Goal: Task Accomplishment & Management: Manage account settings

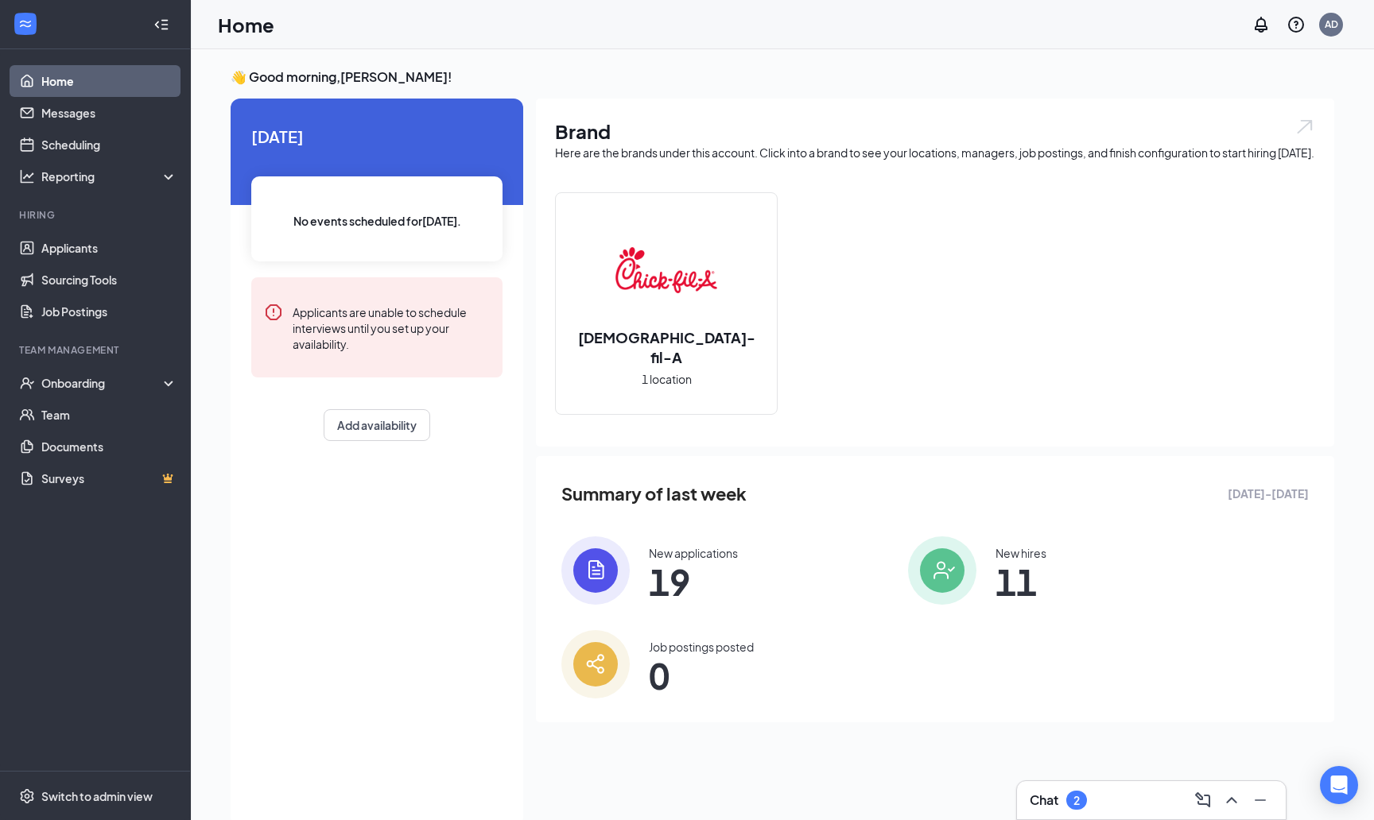
click at [1107, 797] on div "Chat 2" at bounding box center [1150, 800] width 243 height 25
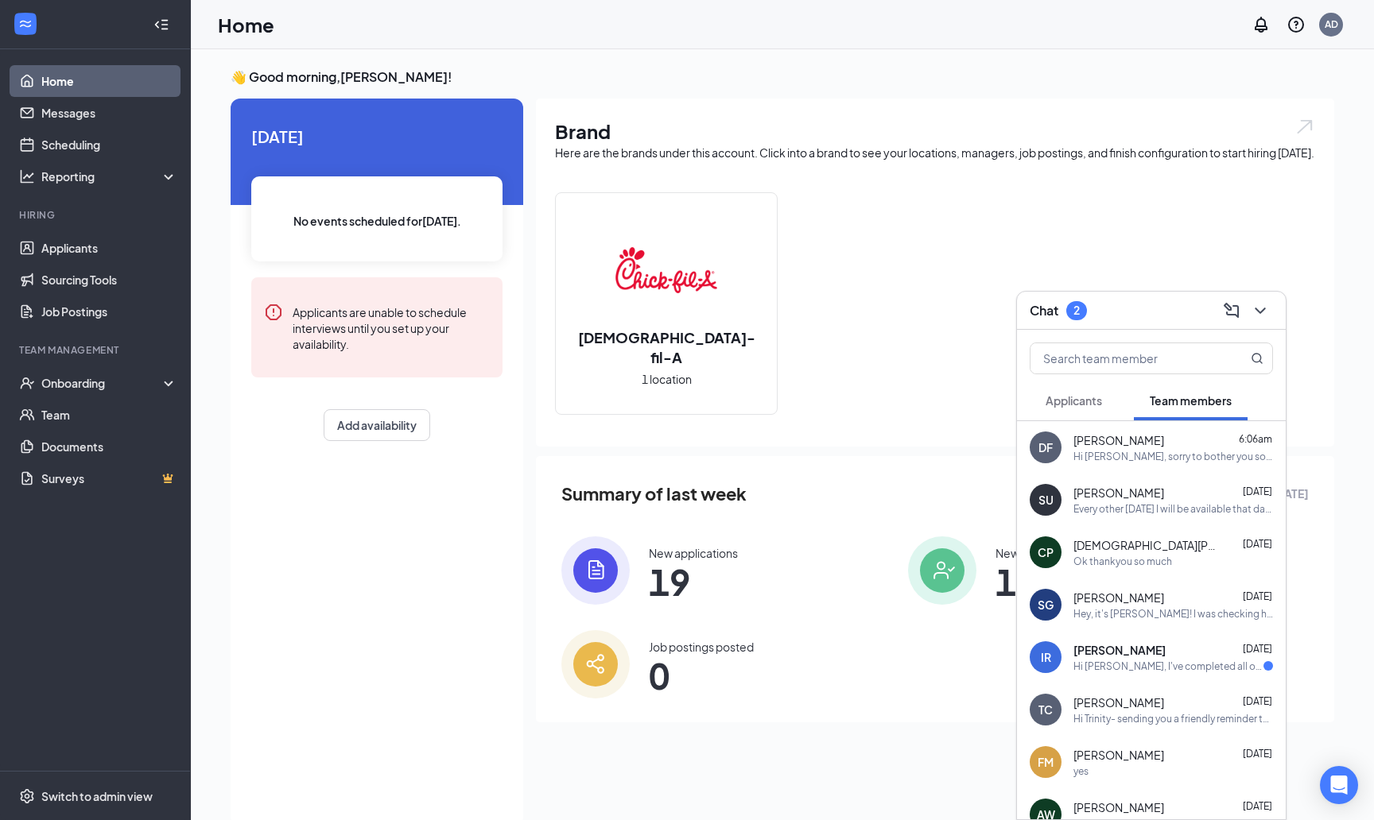
click at [1089, 653] on span "[PERSON_NAME]" at bounding box center [1119, 650] width 92 height 16
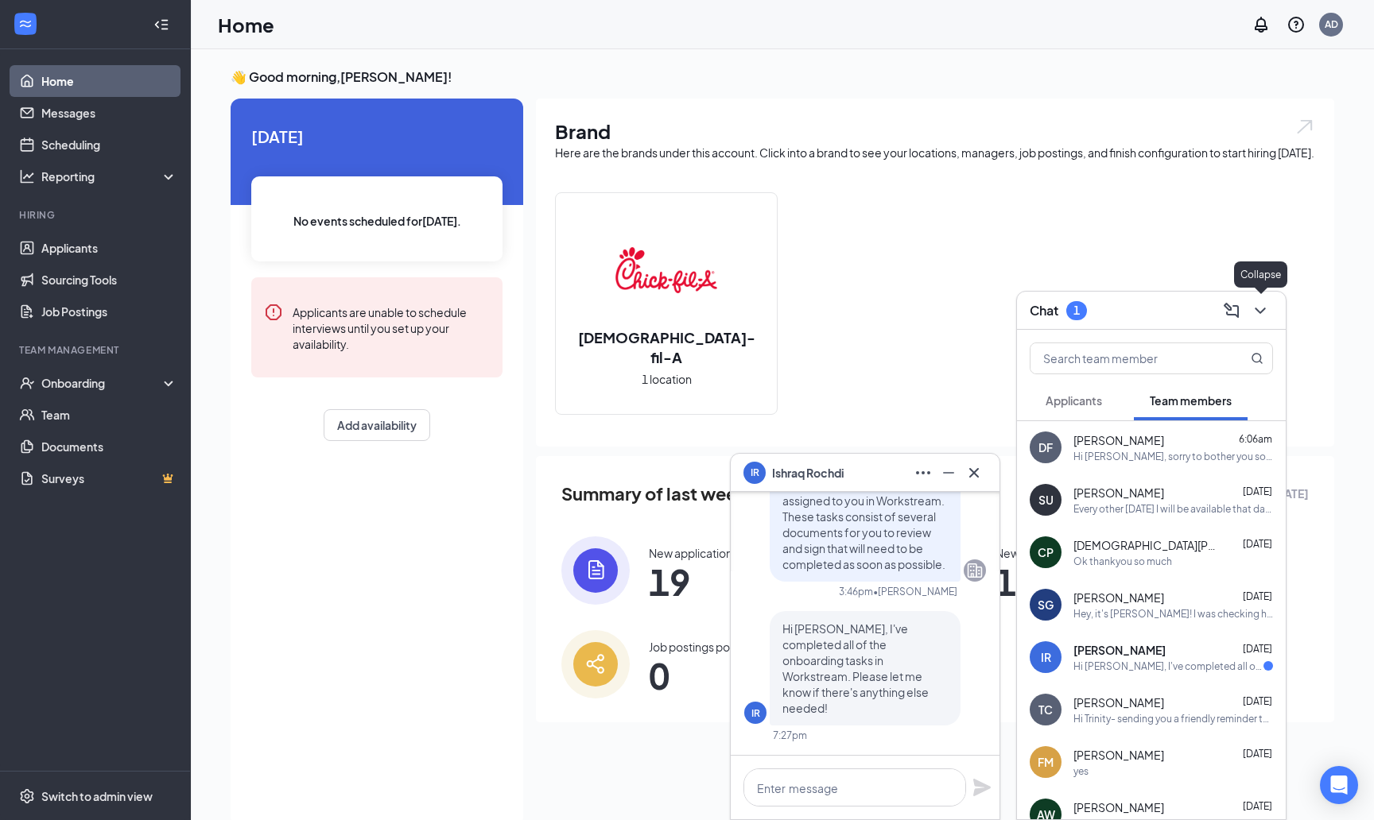
click at [1261, 309] on icon "ChevronDown" at bounding box center [1259, 310] width 19 height 19
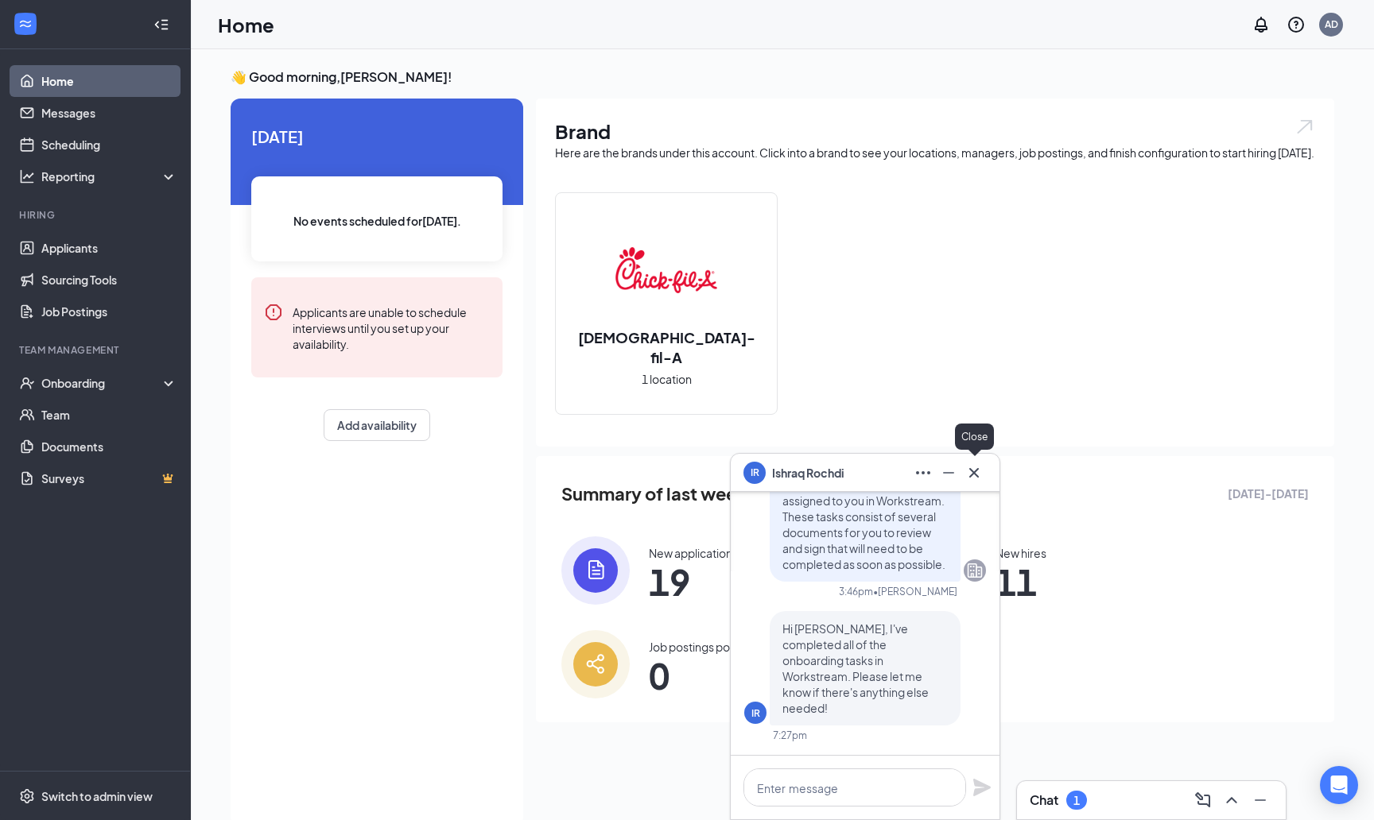
click at [964, 473] on button at bounding box center [973, 472] width 25 height 25
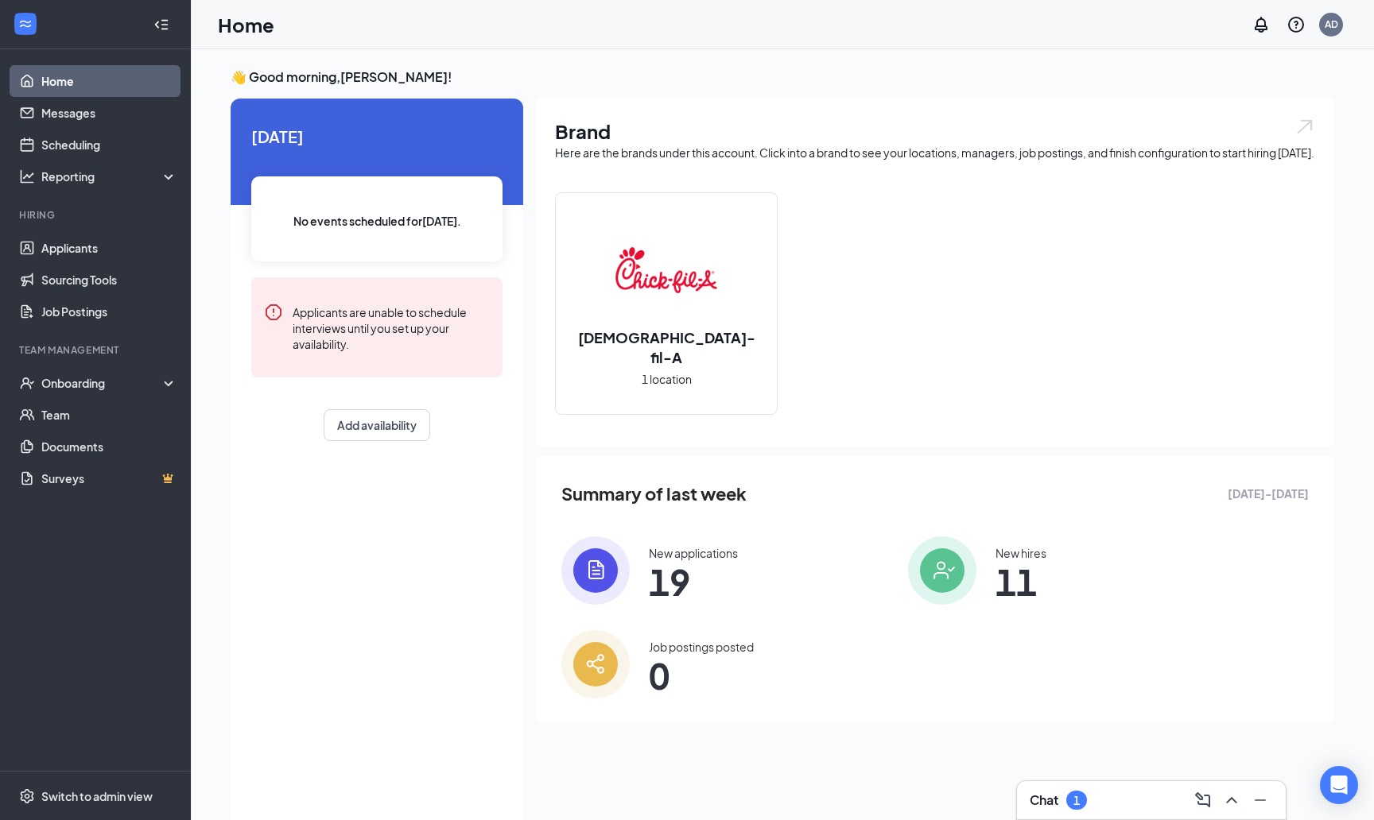
click at [93, 86] on link "Home" at bounding box center [109, 81] width 136 height 32
click at [697, 561] on div "New applications" at bounding box center [693, 553] width 89 height 16
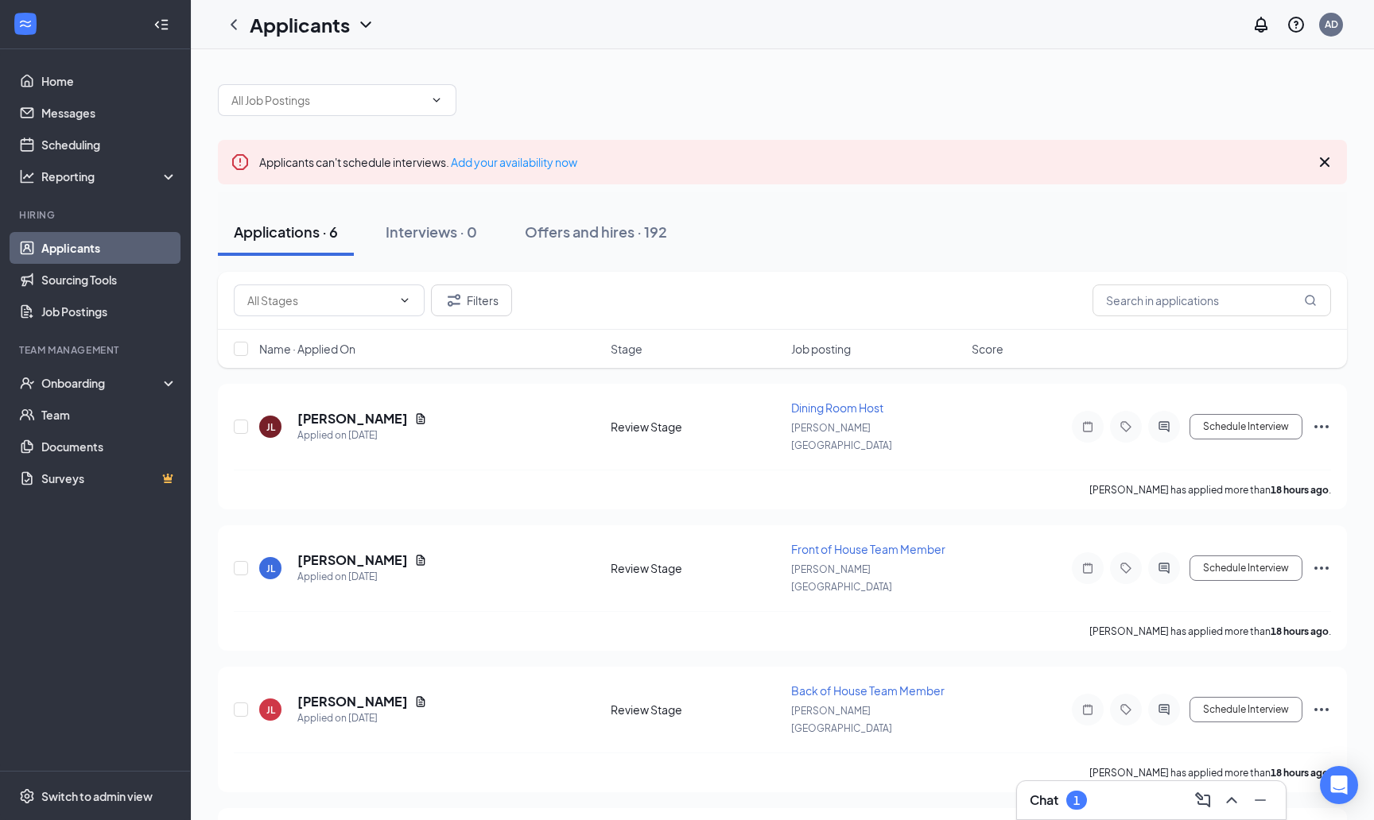
click at [1131, 812] on div "Chat 1" at bounding box center [1150, 800] width 243 height 25
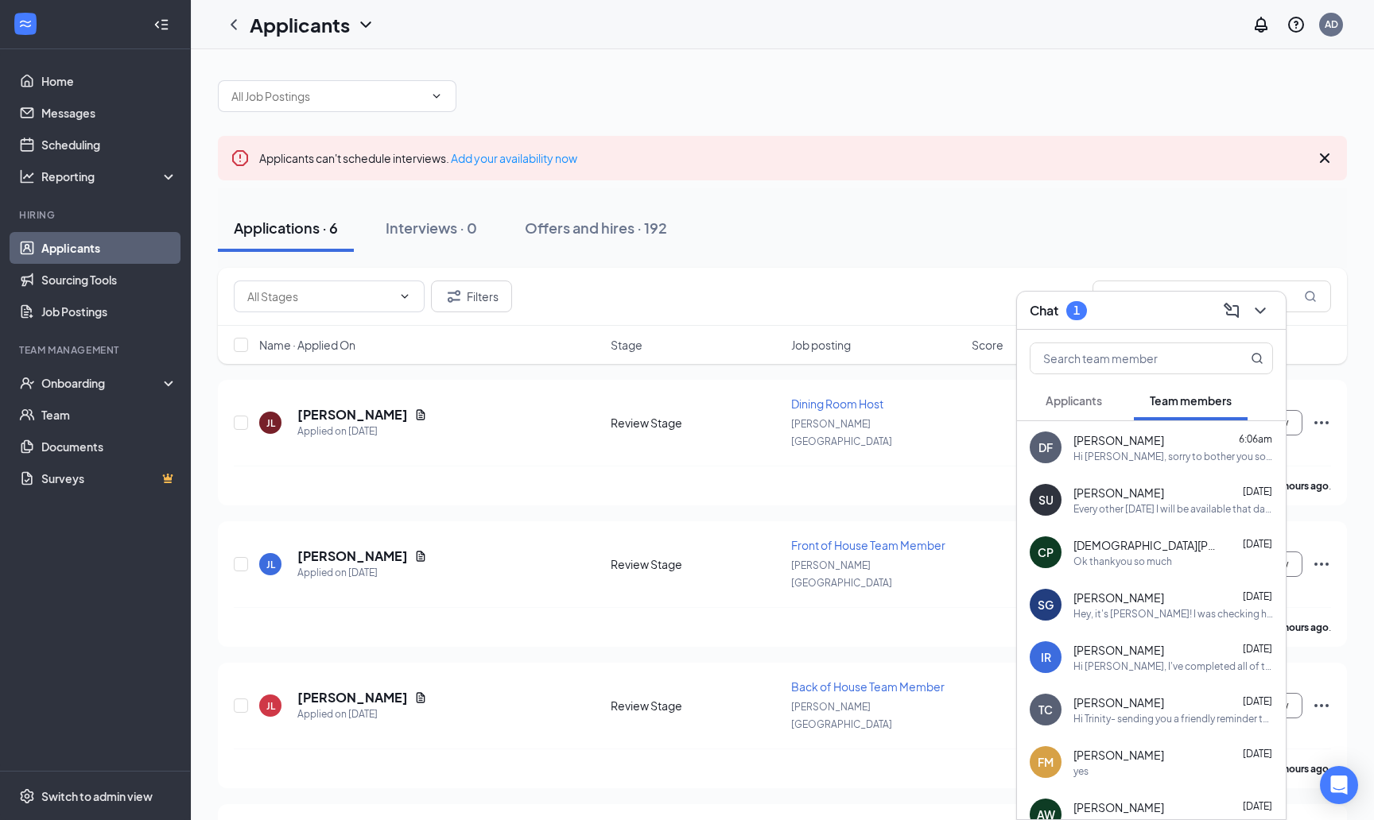
click at [1084, 417] on button "Applicants" at bounding box center [1073, 401] width 88 height 40
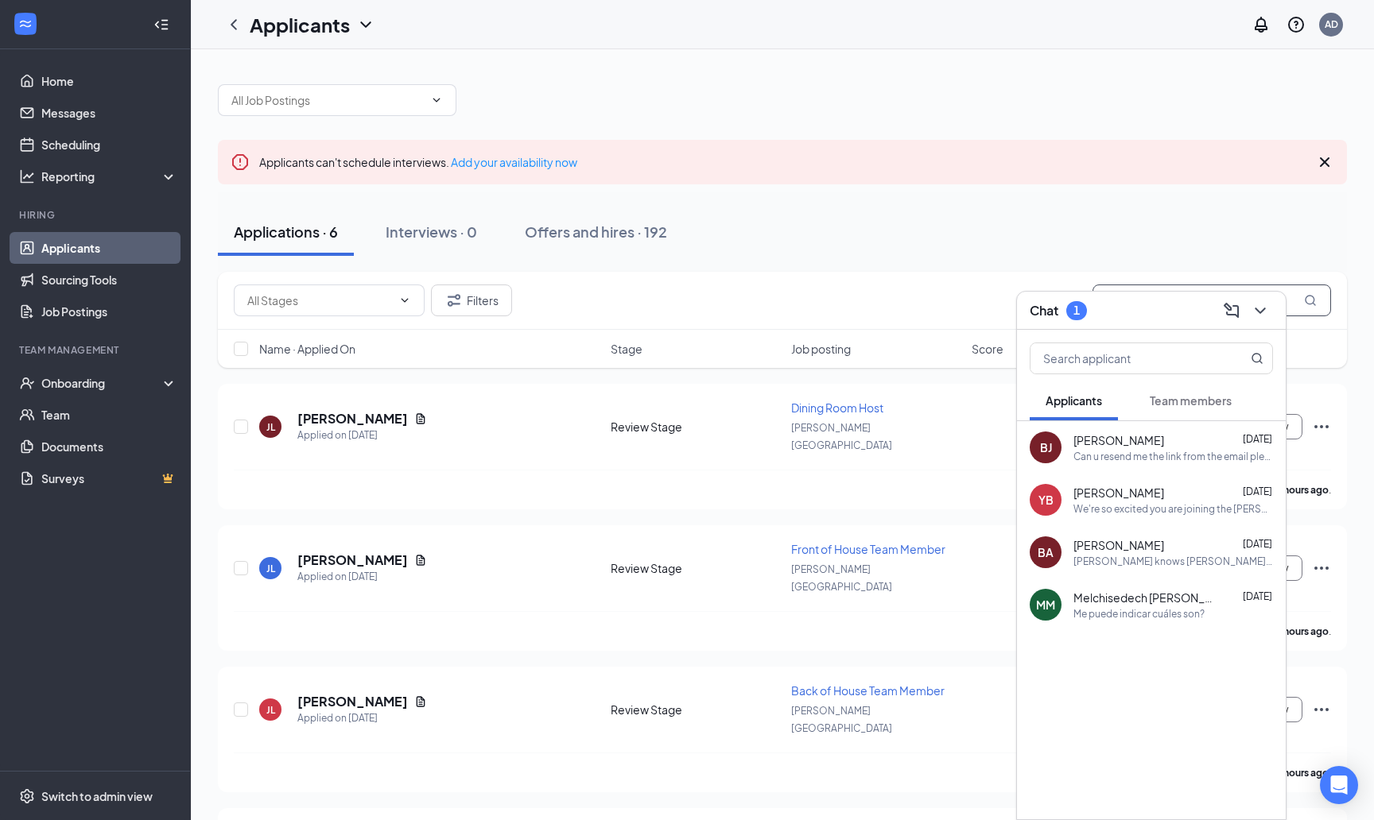
scroll to position [0, 0]
click at [1266, 316] on icon "ChevronDown" at bounding box center [1259, 310] width 19 height 19
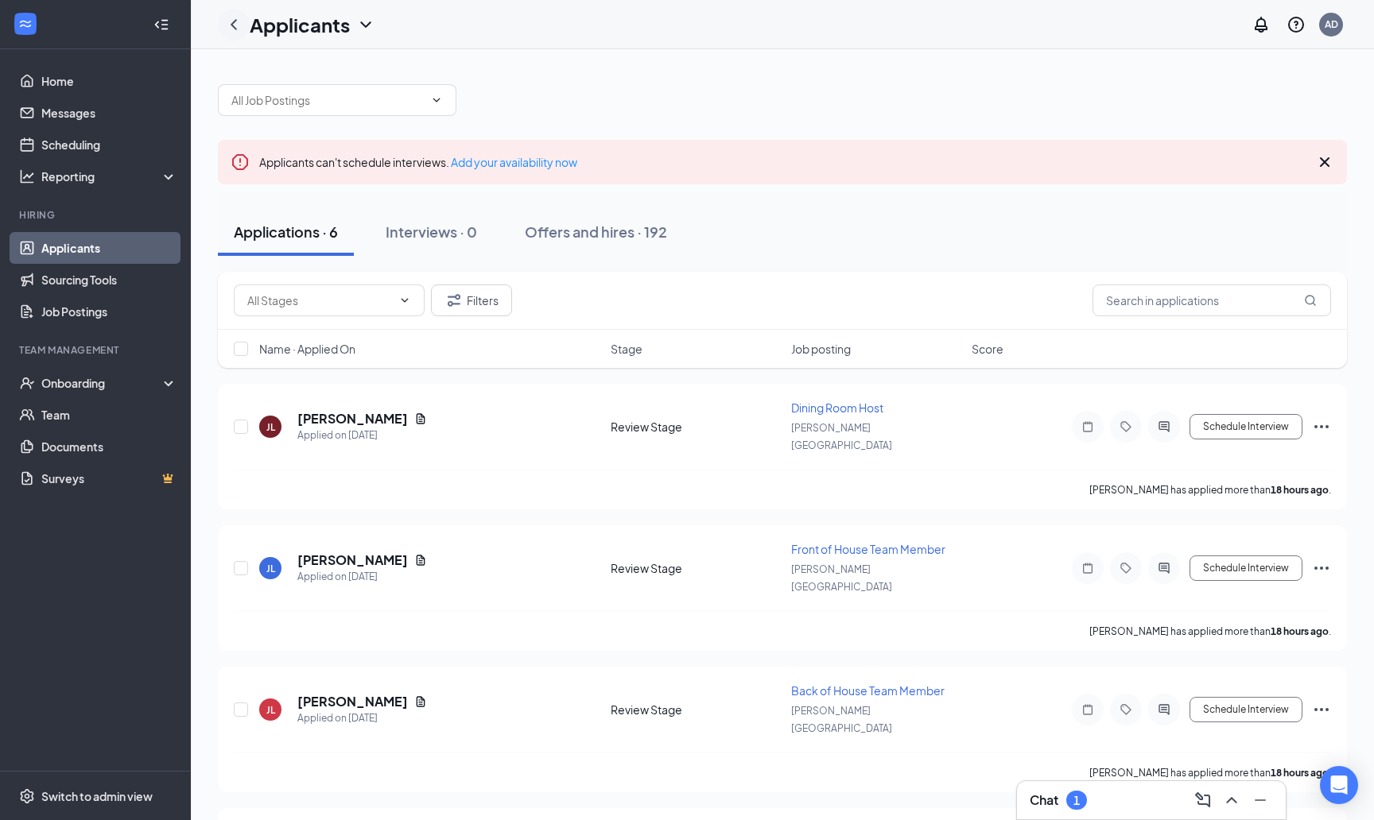
click at [234, 24] on icon "ChevronLeft" at bounding box center [233, 24] width 19 height 19
click at [76, 70] on link "Home" at bounding box center [109, 81] width 136 height 32
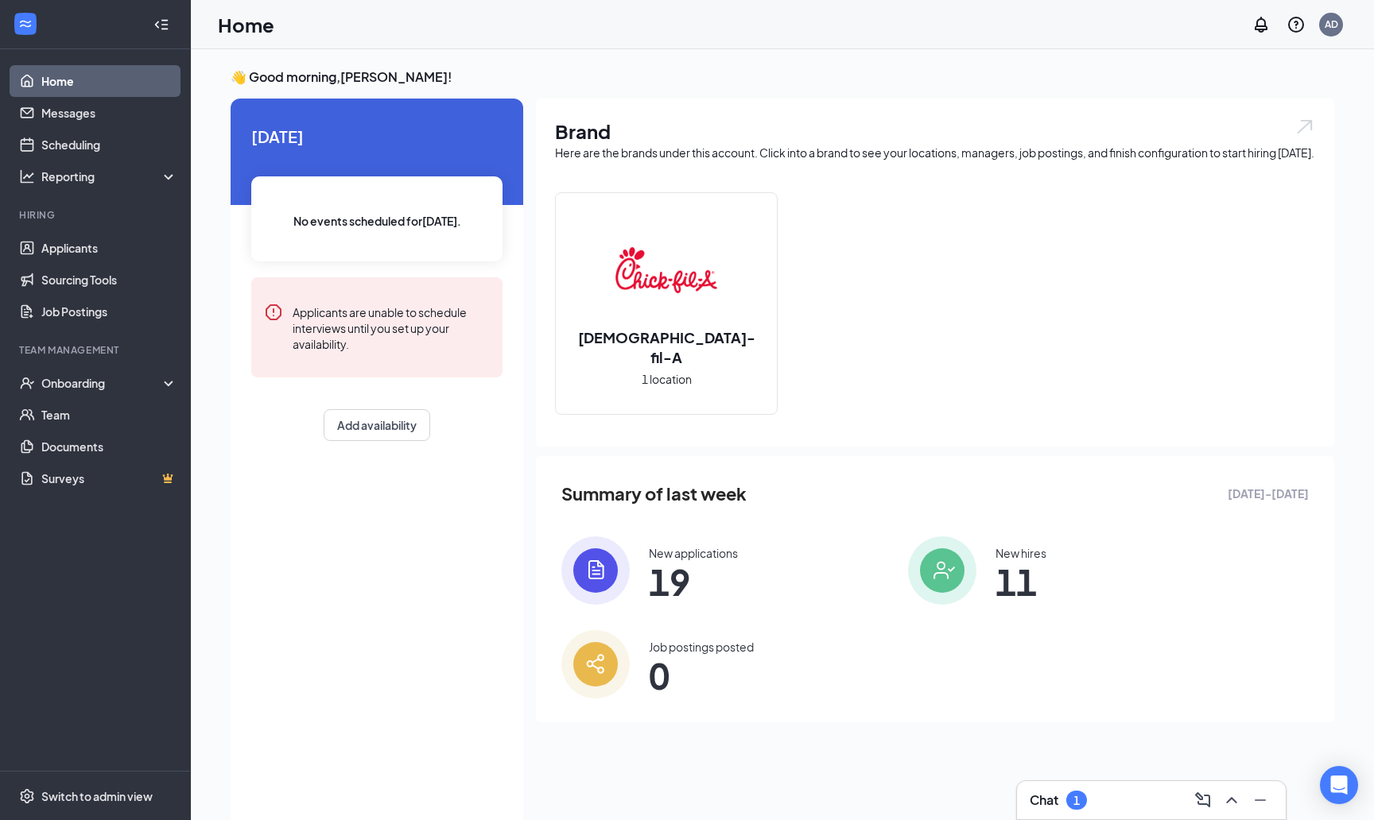
click at [631, 588] on div "New applications 19" at bounding box center [721, 571] width 321 height 68
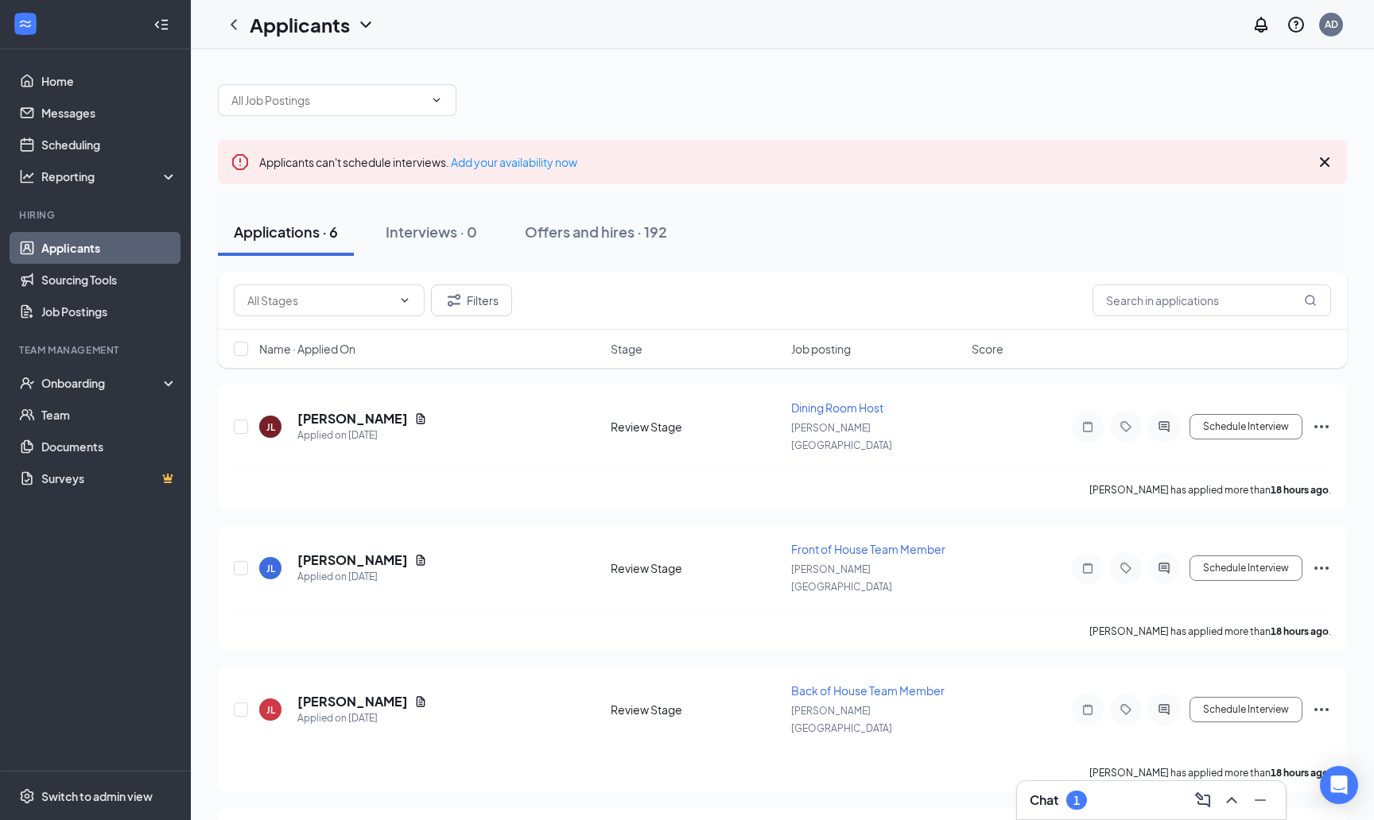
click at [1094, 792] on div "Chat 1" at bounding box center [1150, 800] width 243 height 25
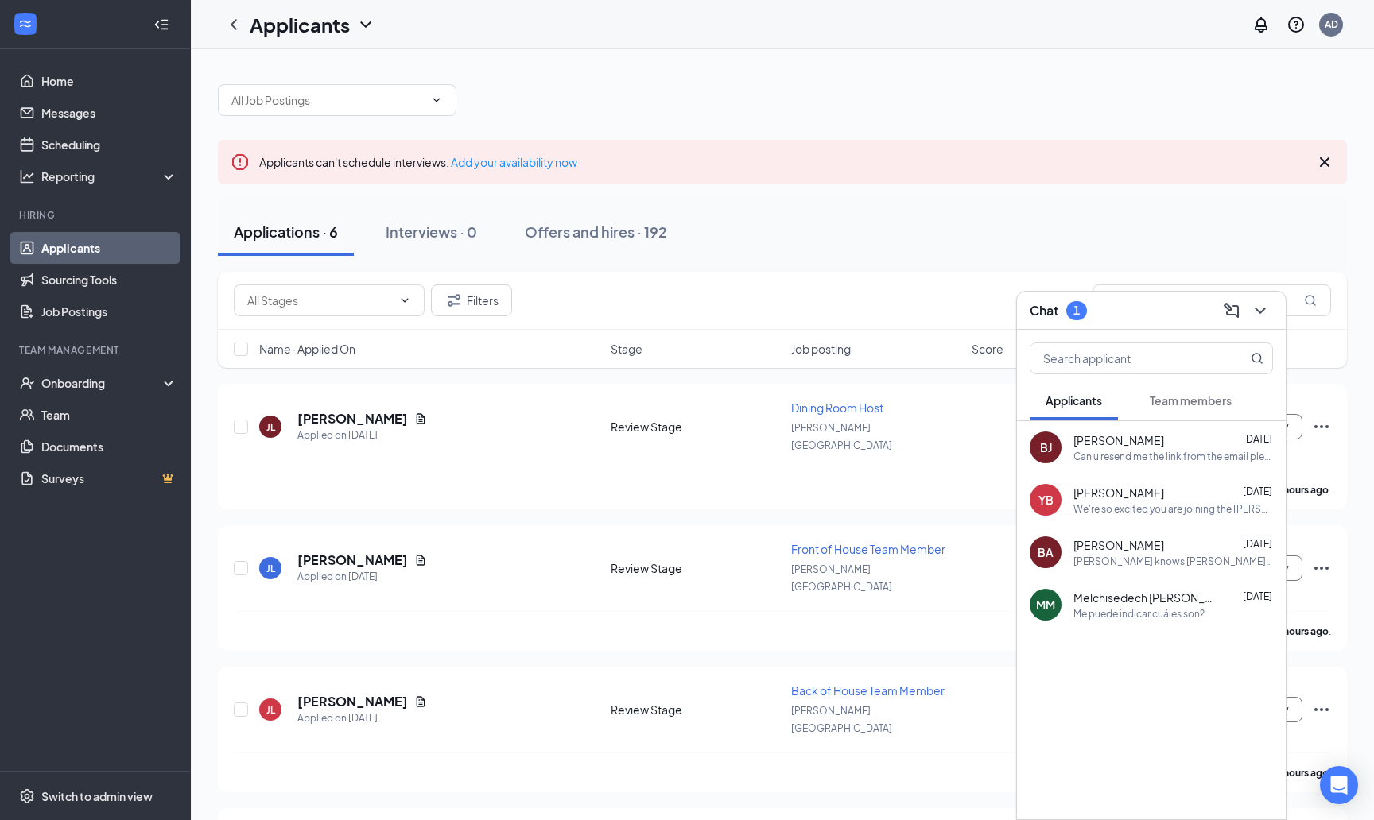
click at [1163, 409] on button "Team members" at bounding box center [1191, 401] width 114 height 40
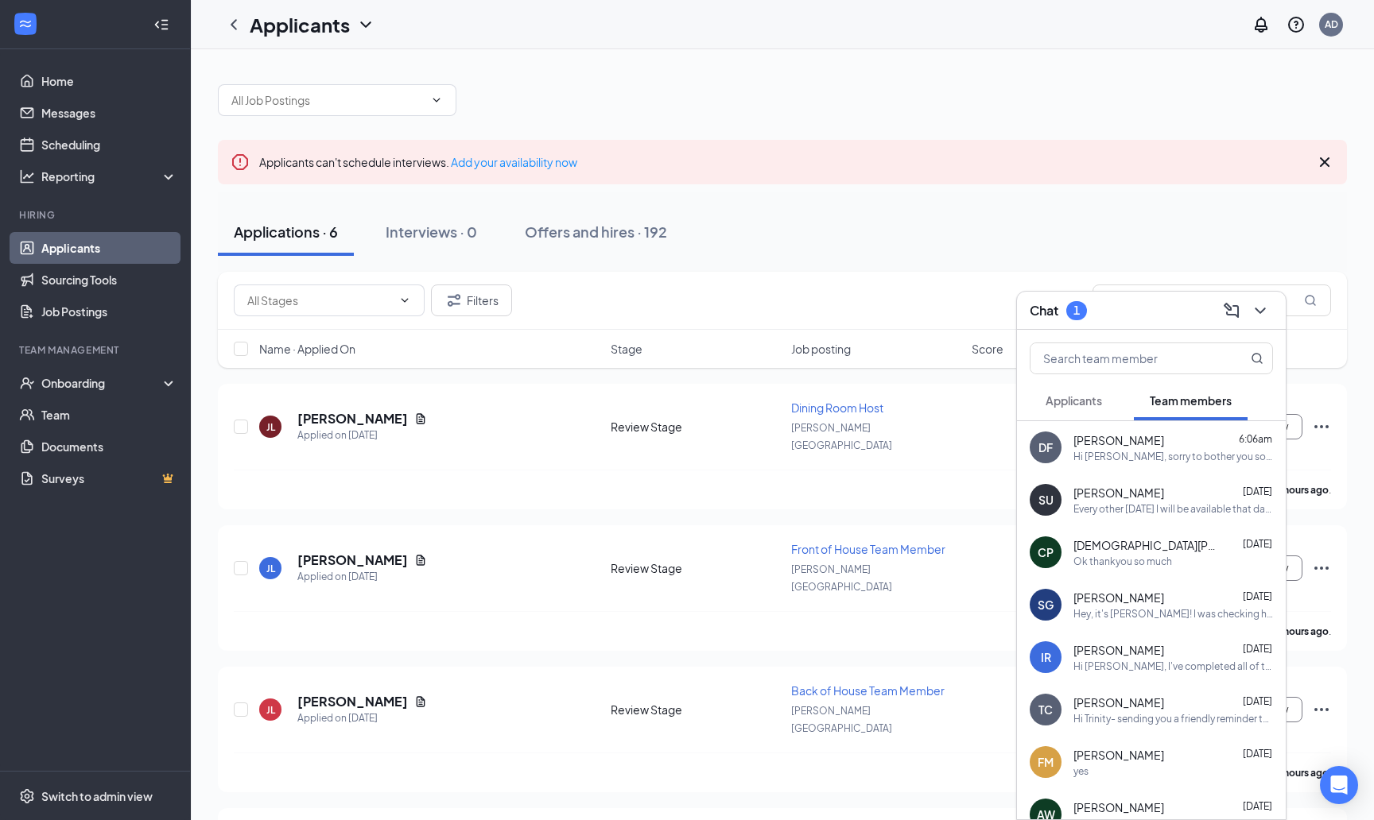
click at [1266, 311] on icon "ChevronDown" at bounding box center [1259, 310] width 19 height 19
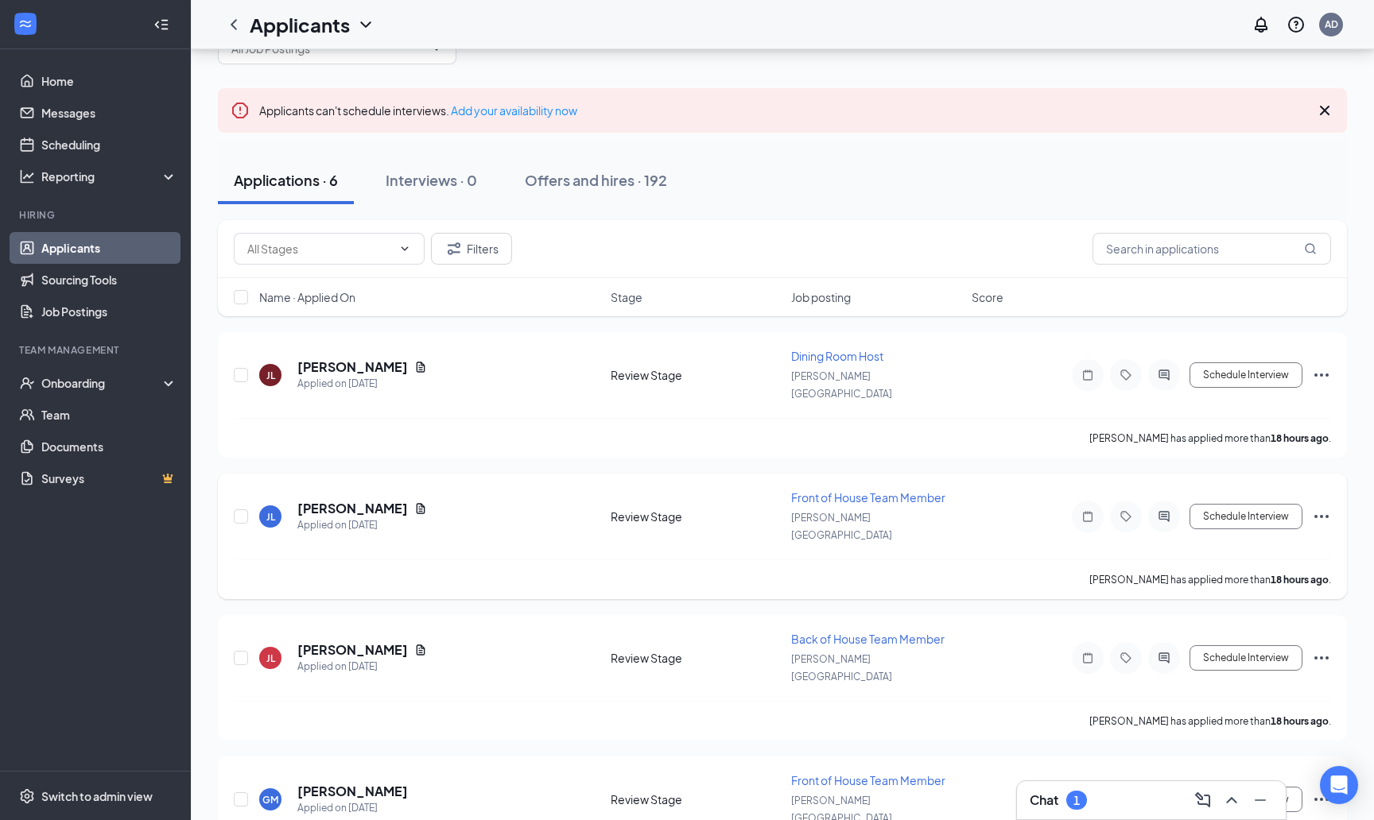
scroll to position [56, 0]
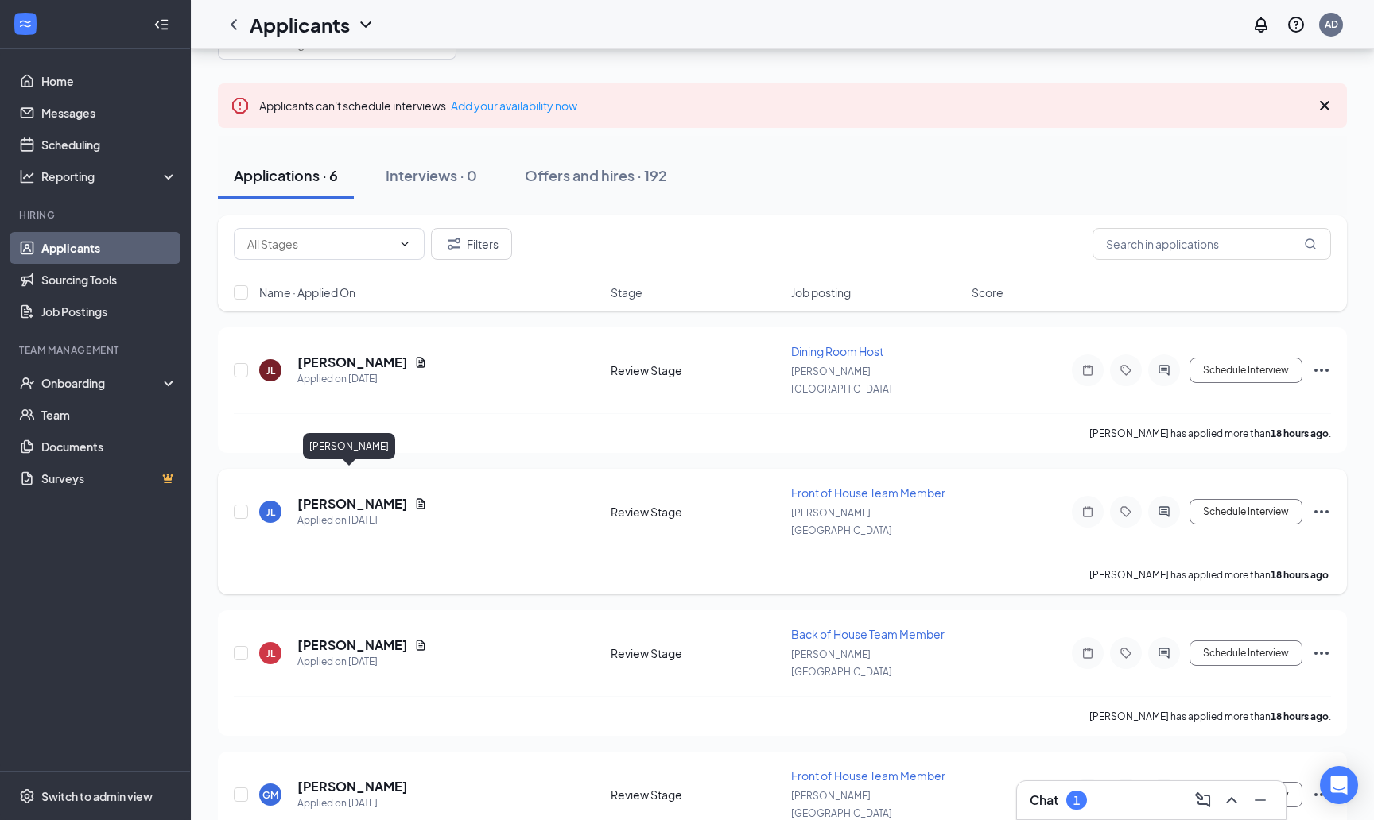
click at [368, 495] on h5 "[PERSON_NAME]" at bounding box center [352, 503] width 111 height 17
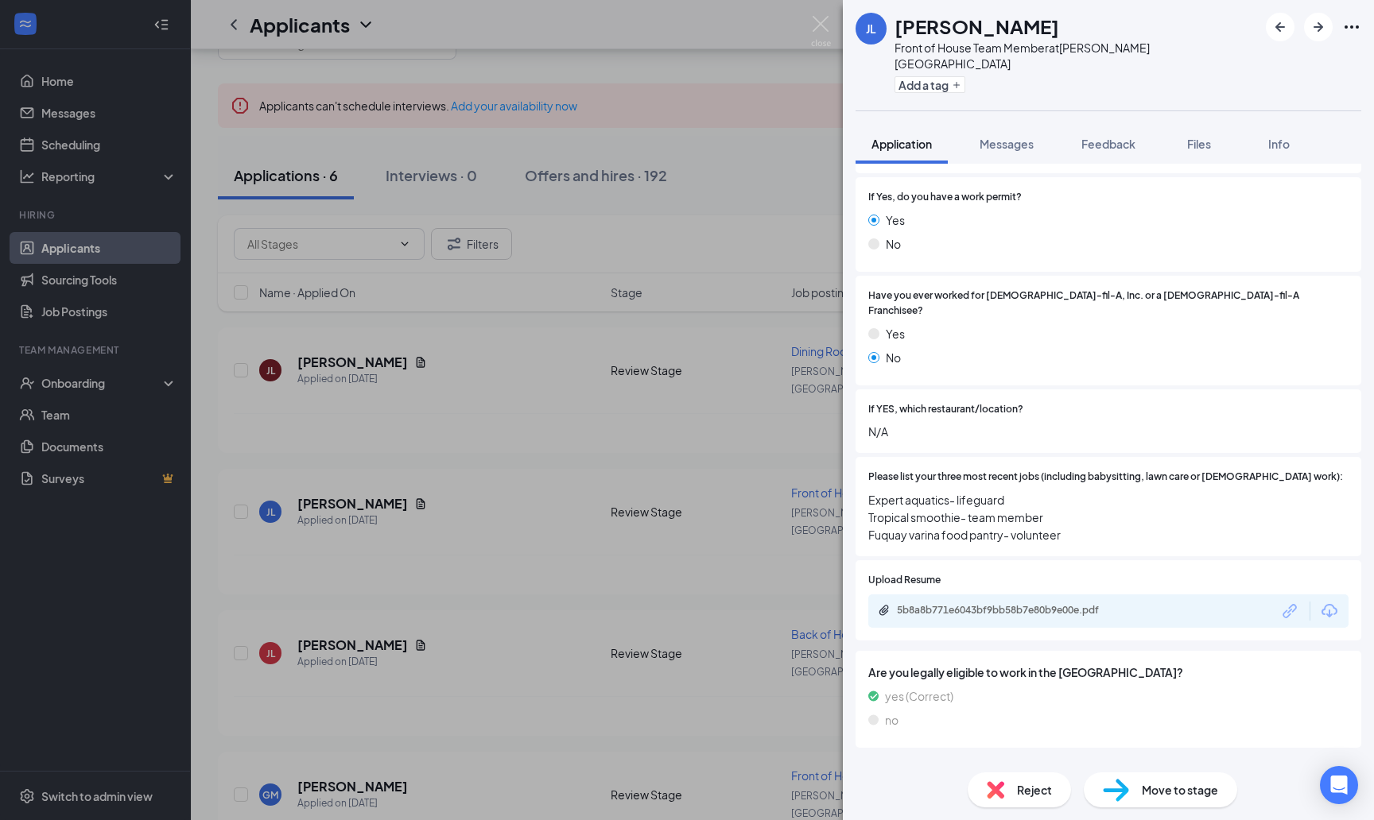
scroll to position [370, 0]
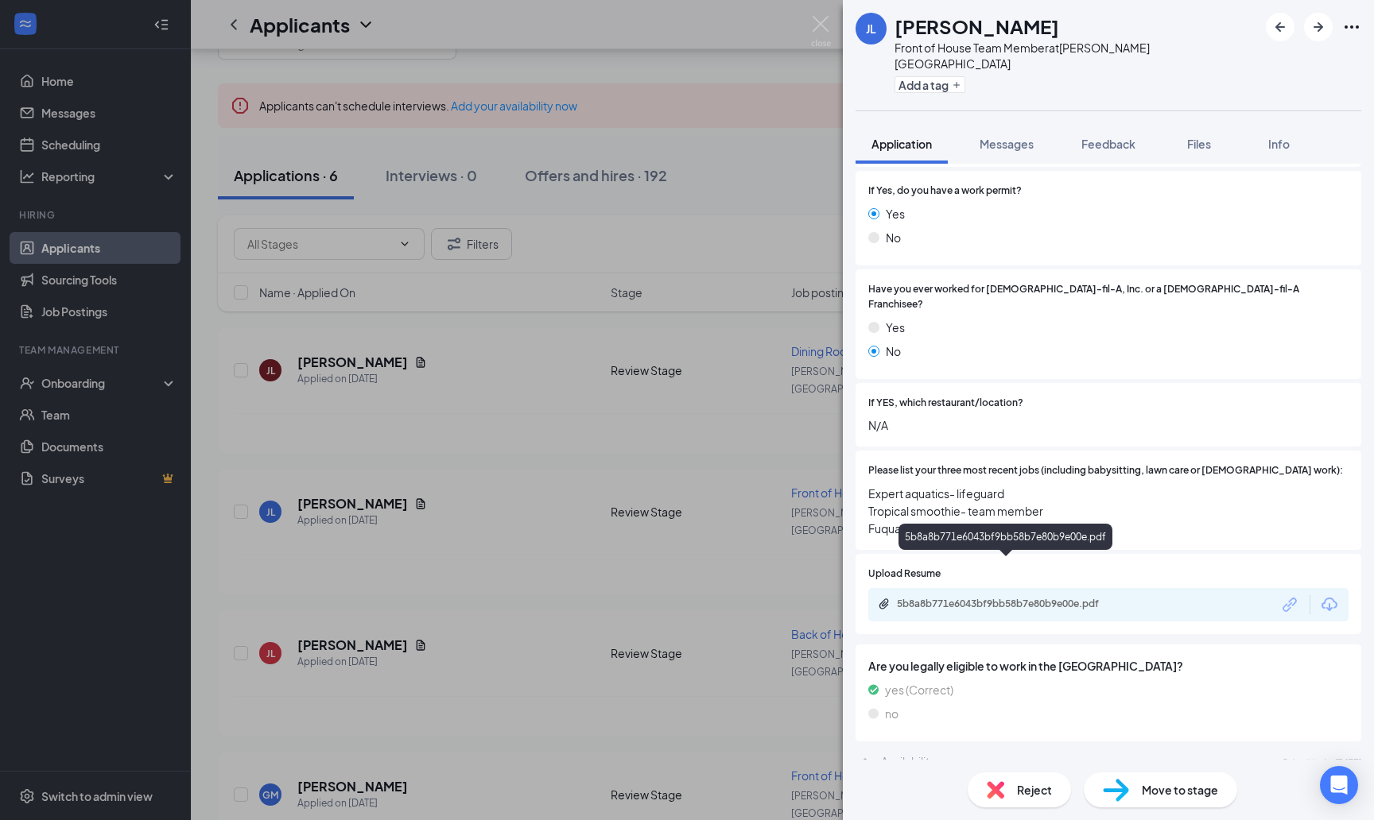
click at [1058, 598] on div "5b8a8b771e6043bf9bb58b7e80b9e00e.pdf" at bounding box center [1008, 604] width 223 height 13
click at [812, 14] on div "[PERSON_NAME] Front of House Team Member at [PERSON_NAME][GEOGRAPHIC_DATA] Add …" at bounding box center [687, 410] width 1374 height 820
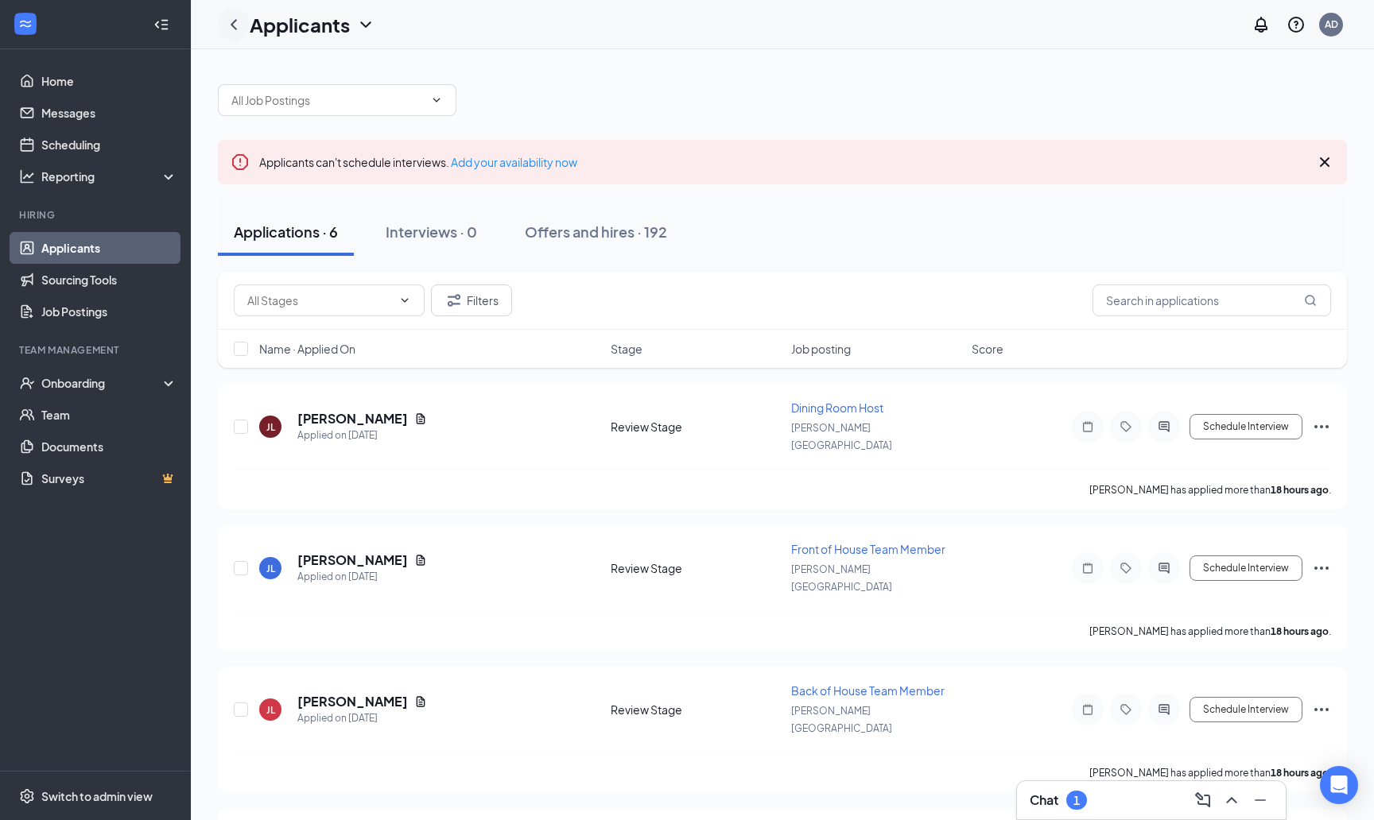
click at [235, 15] on icon "ChevronLeft" at bounding box center [233, 24] width 19 height 19
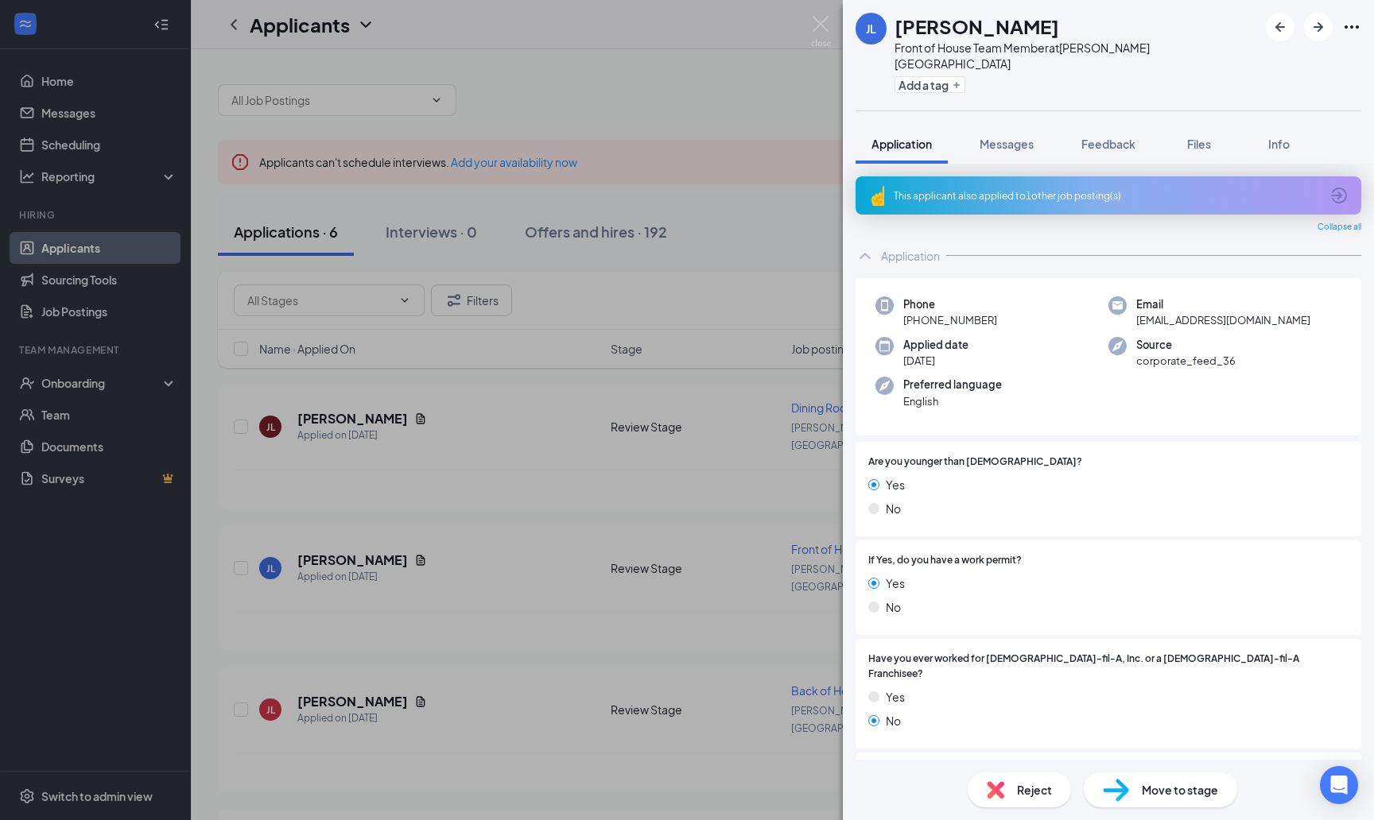
click at [680, 215] on div "[PERSON_NAME] Front of House Team Member at [PERSON_NAME][GEOGRAPHIC_DATA] Add …" at bounding box center [687, 410] width 1374 height 820
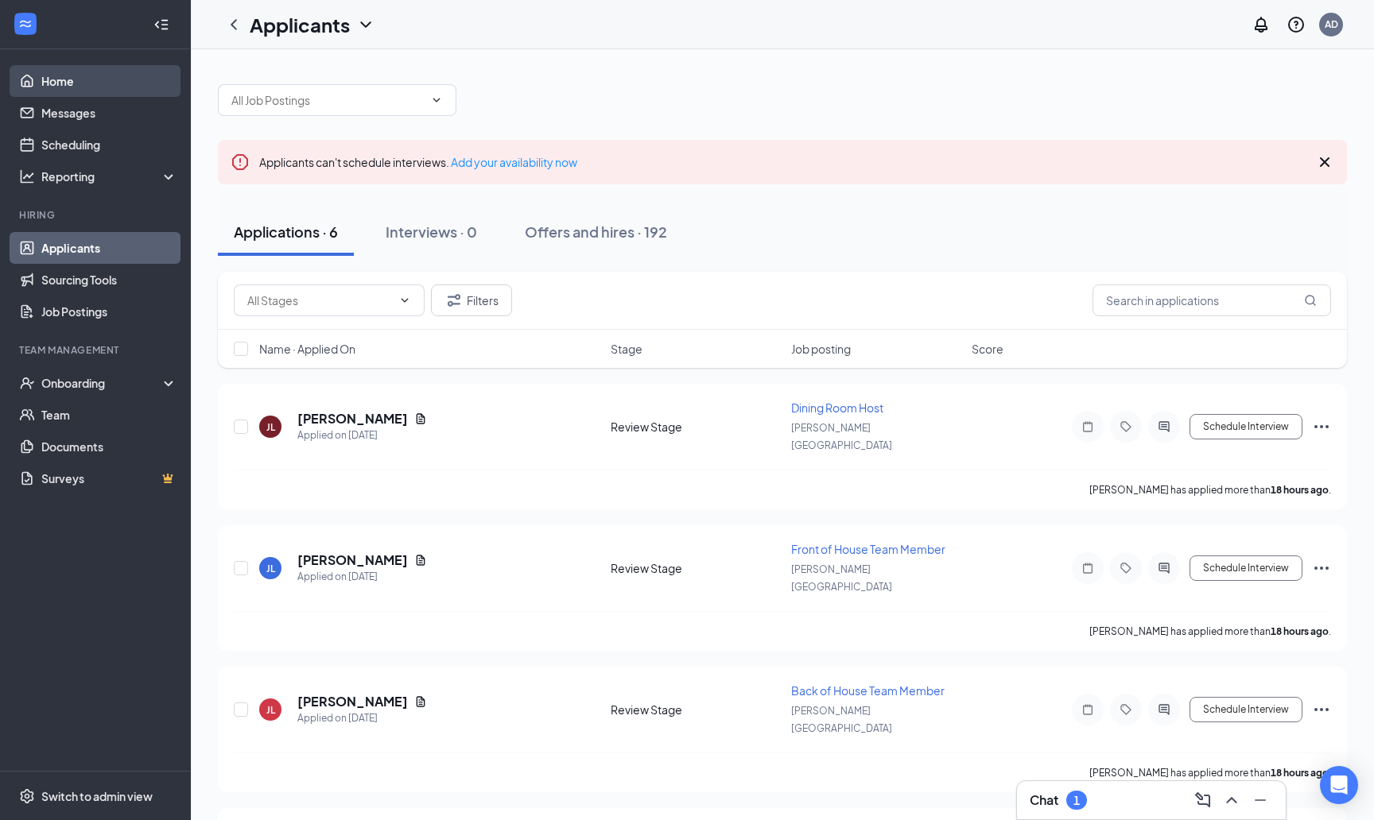
click at [64, 81] on link "Home" at bounding box center [109, 81] width 136 height 32
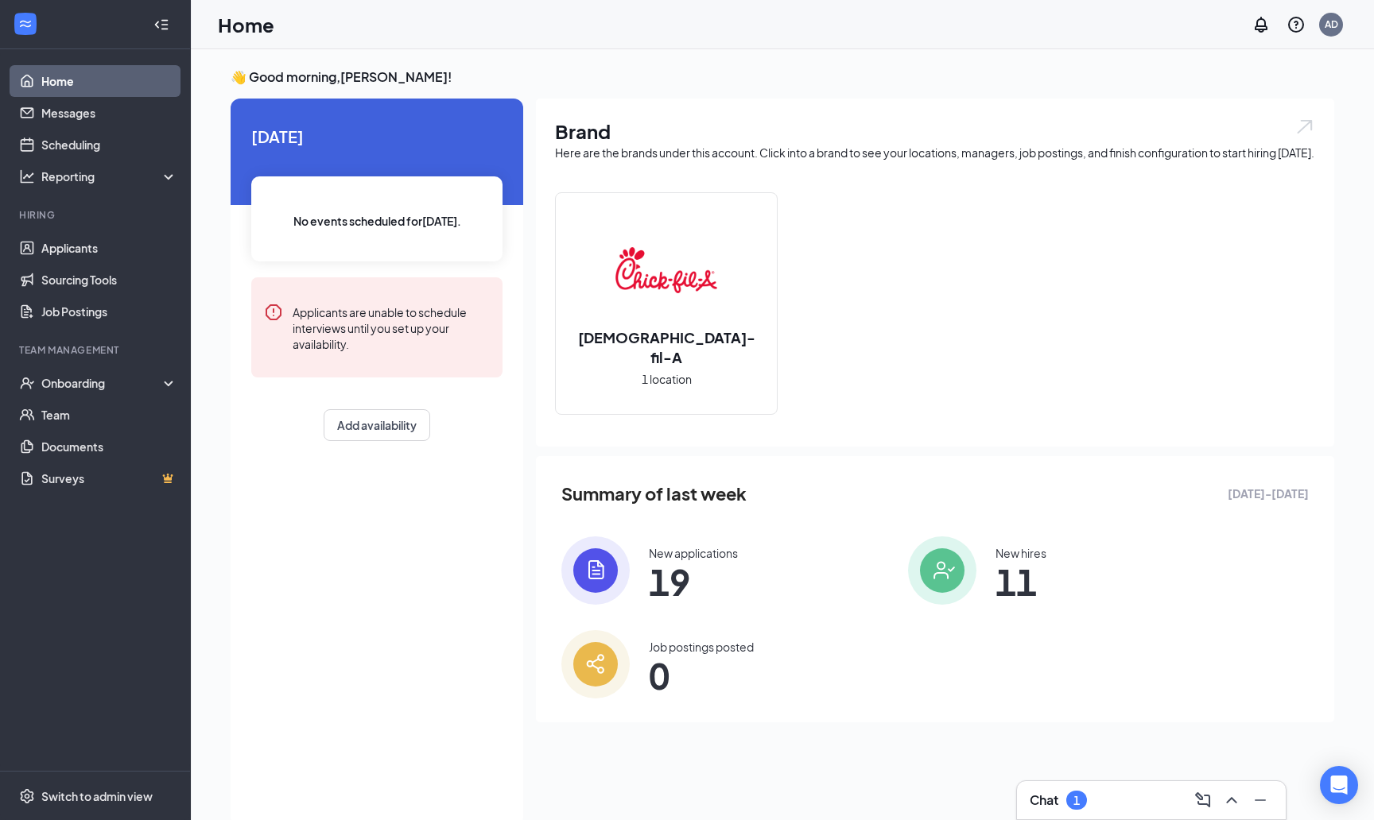
click at [692, 595] on span "19" at bounding box center [693, 582] width 89 height 29
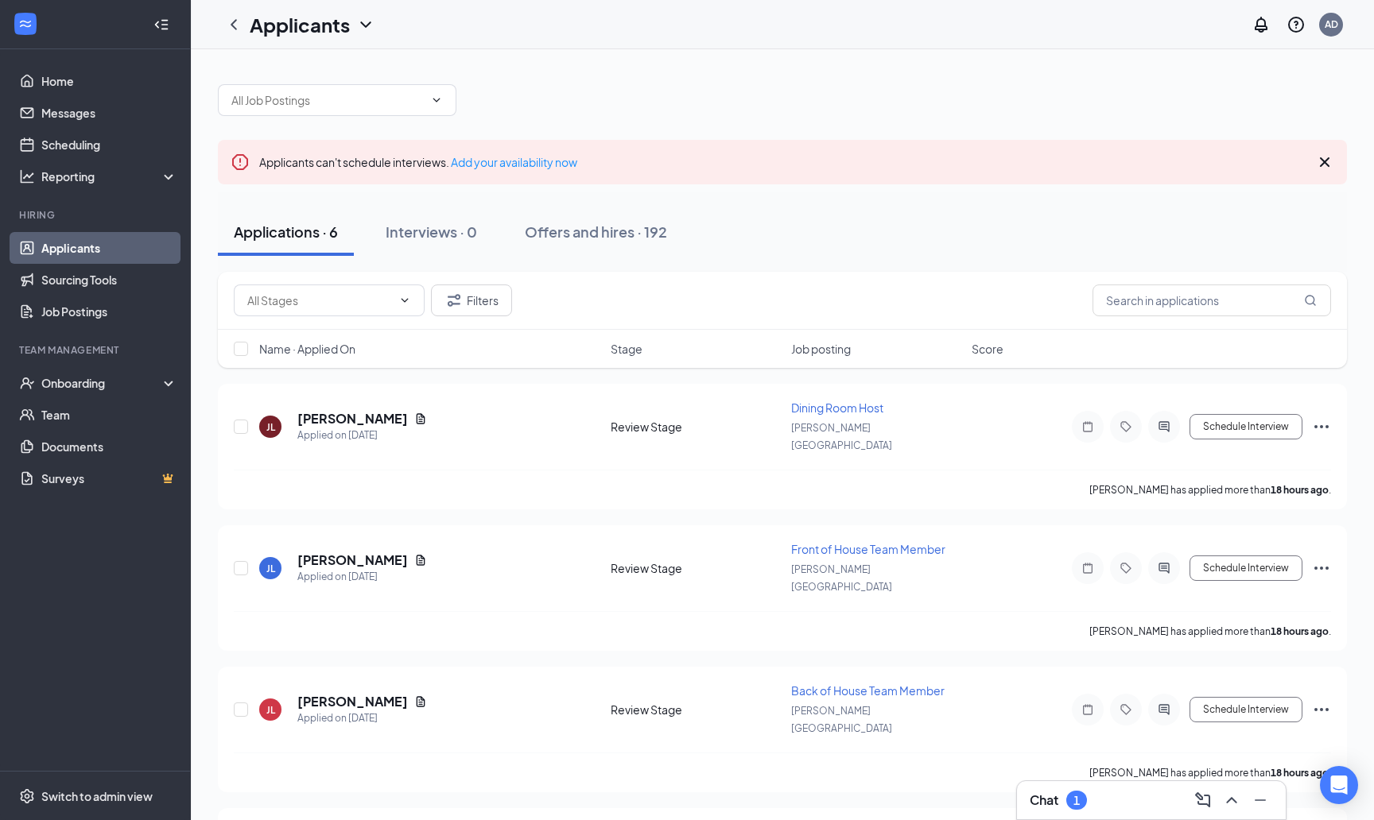
click at [1105, 811] on div "Chat 1" at bounding box center [1150, 800] width 243 height 25
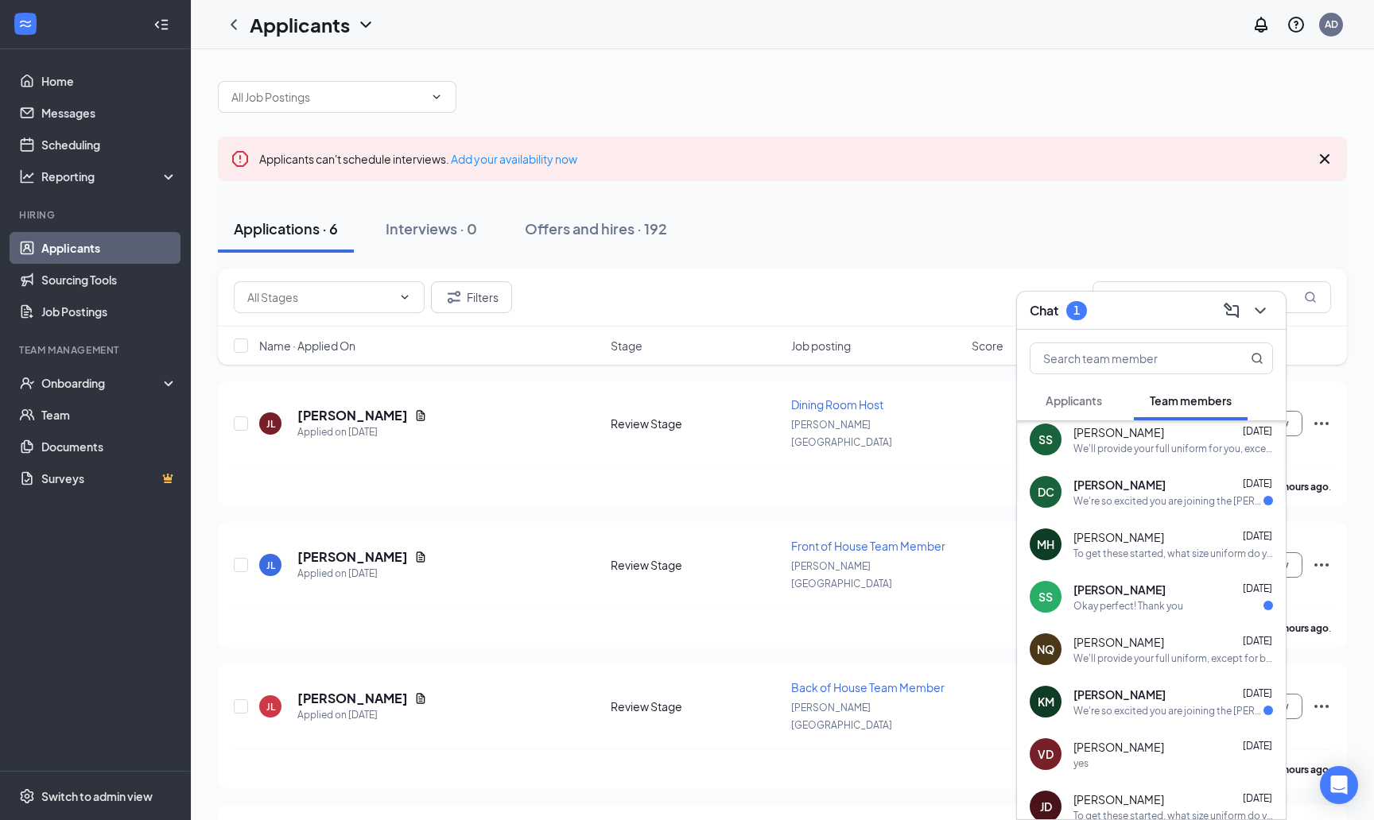
scroll to position [594, 0]
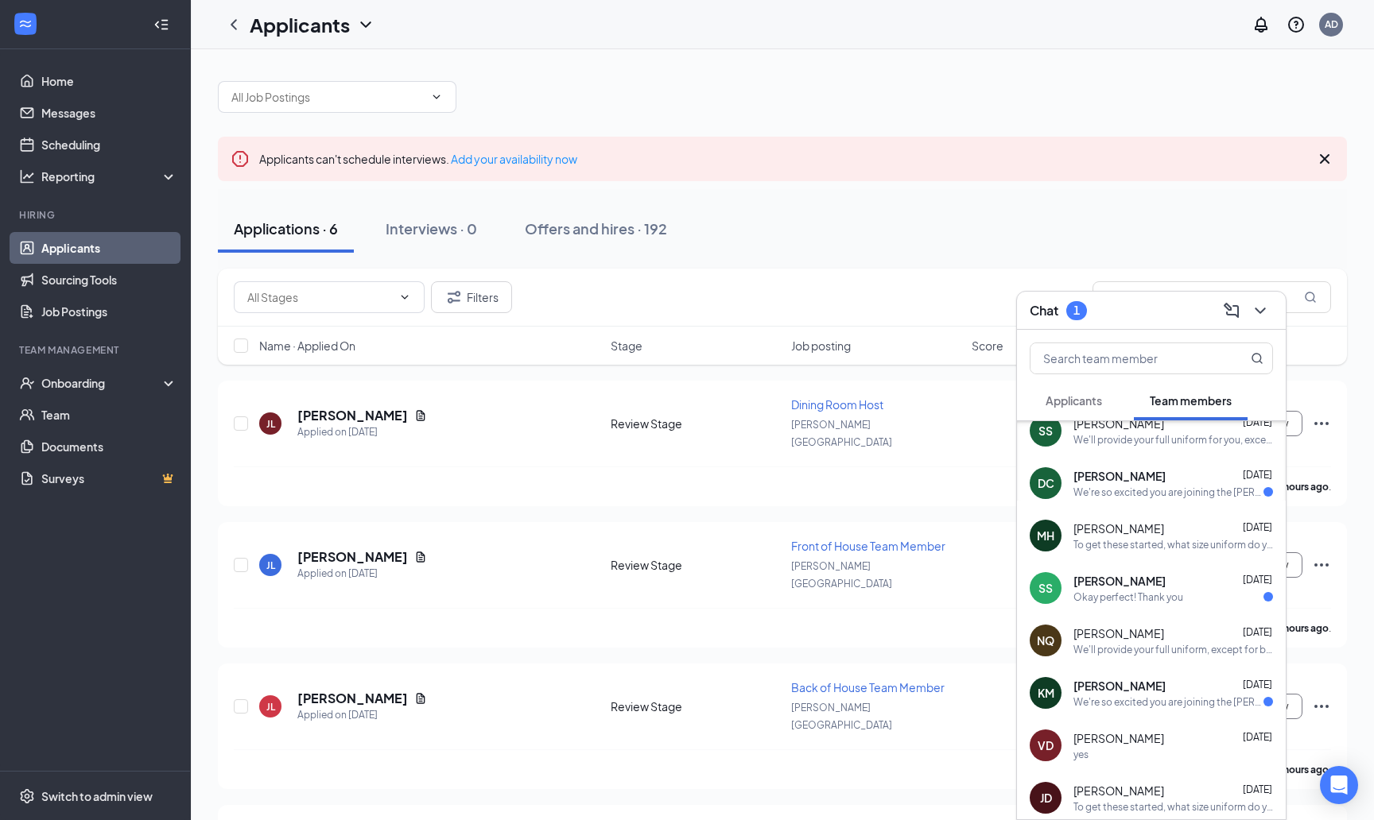
click at [1076, 401] on span "Applicants" at bounding box center [1073, 401] width 56 height 14
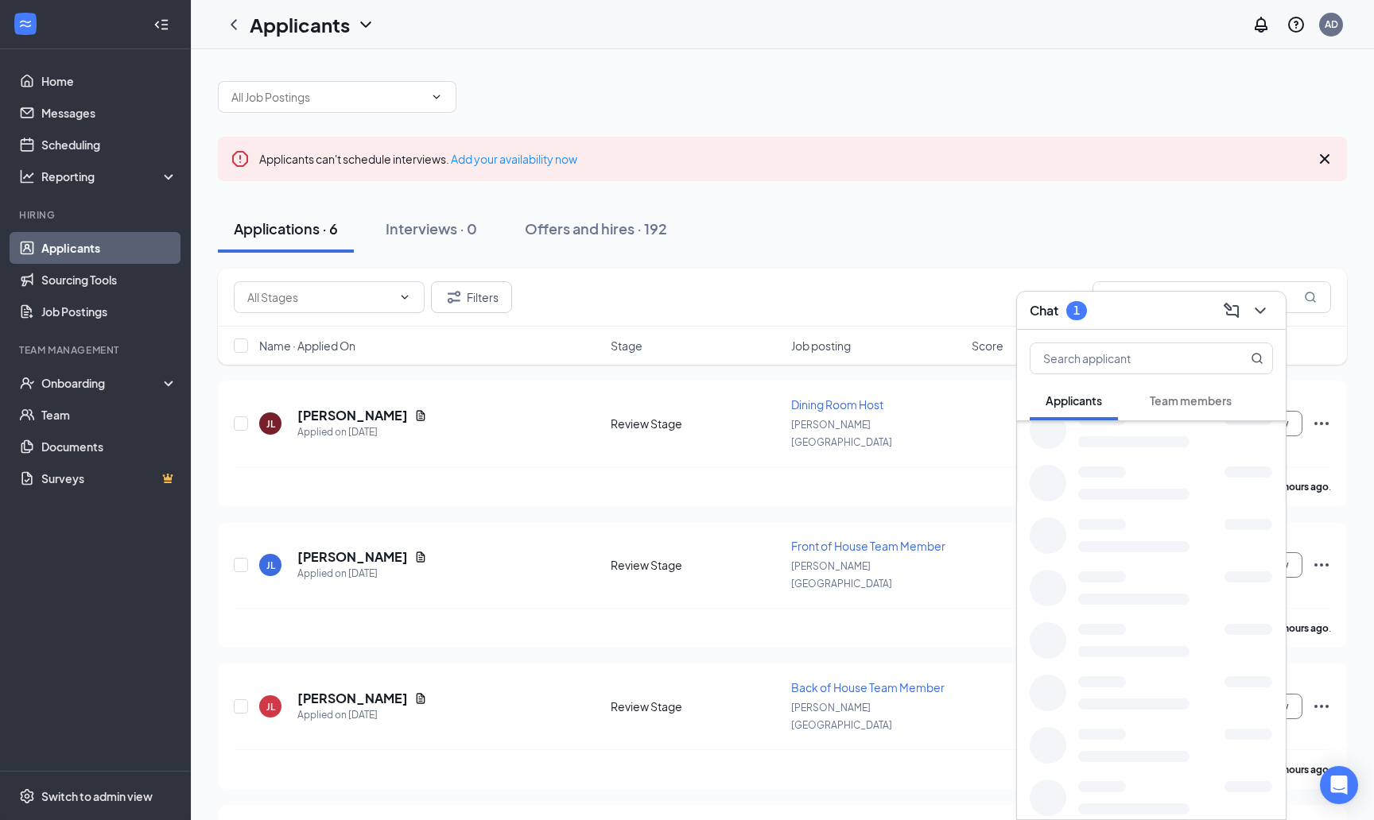
scroll to position [0, 0]
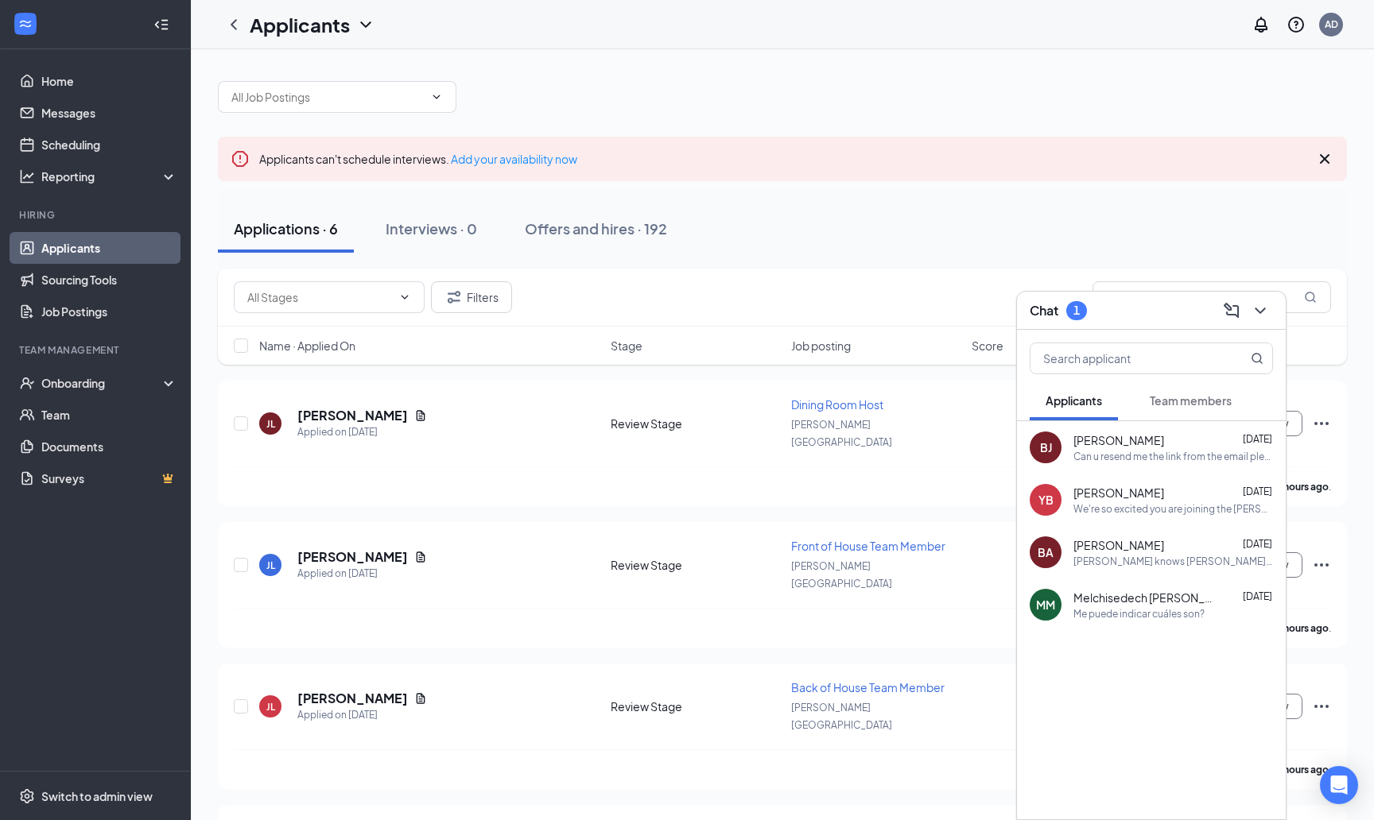
click at [1270, 311] on button at bounding box center [1259, 310] width 25 height 25
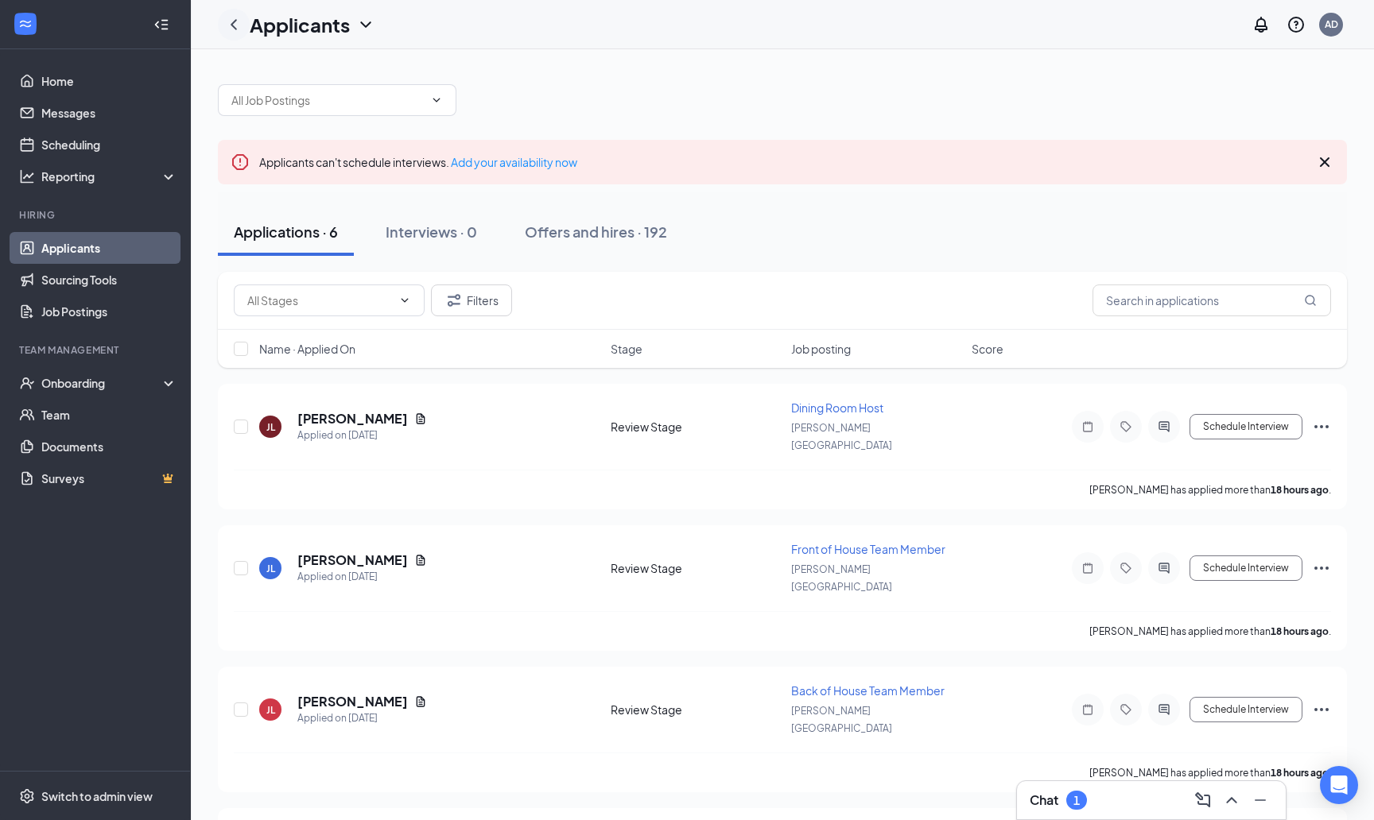
click at [236, 28] on icon "ChevronLeft" at bounding box center [234, 24] width 6 height 10
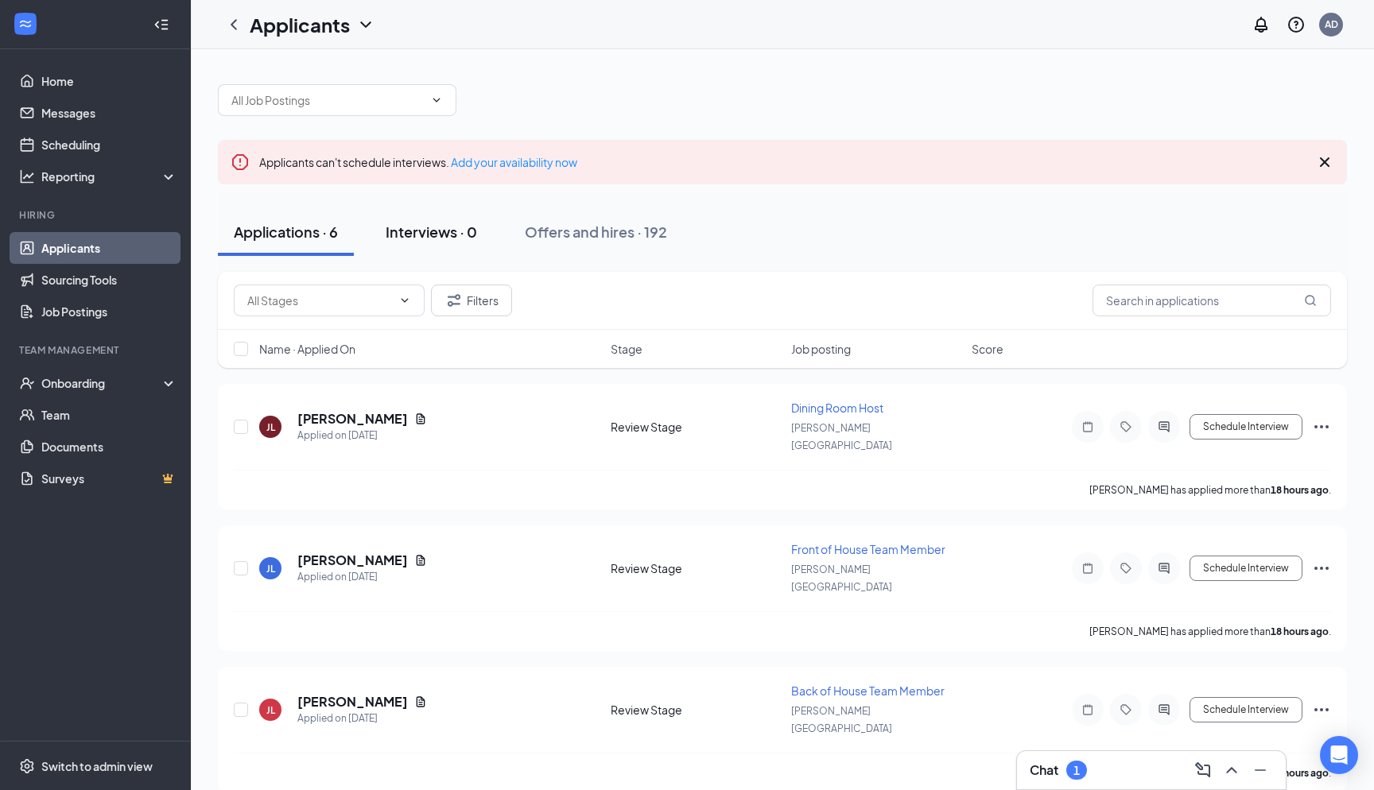
click at [452, 250] on button "Interviews · 0" at bounding box center [431, 232] width 123 height 48
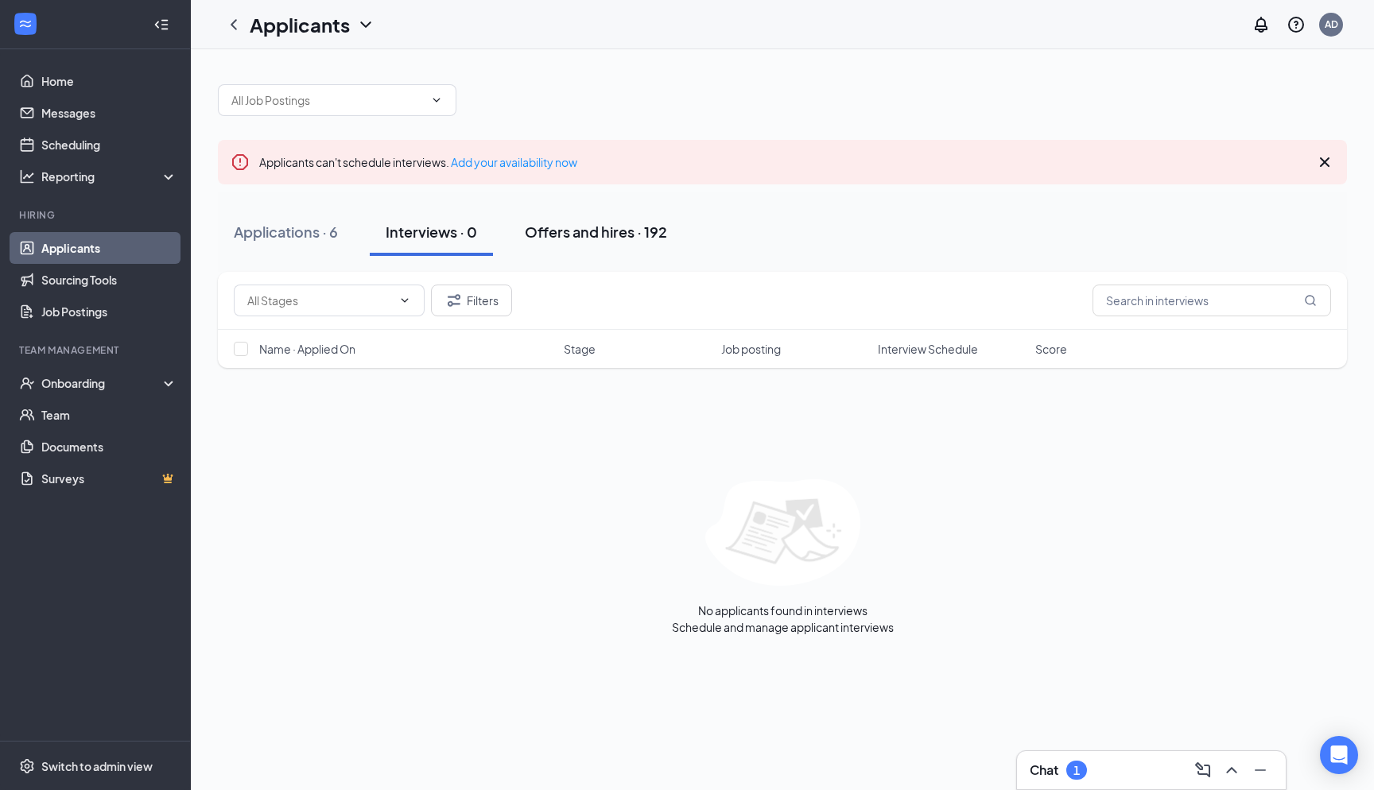
click at [560, 229] on div "Offers and hires · 192" at bounding box center [596, 232] width 142 height 20
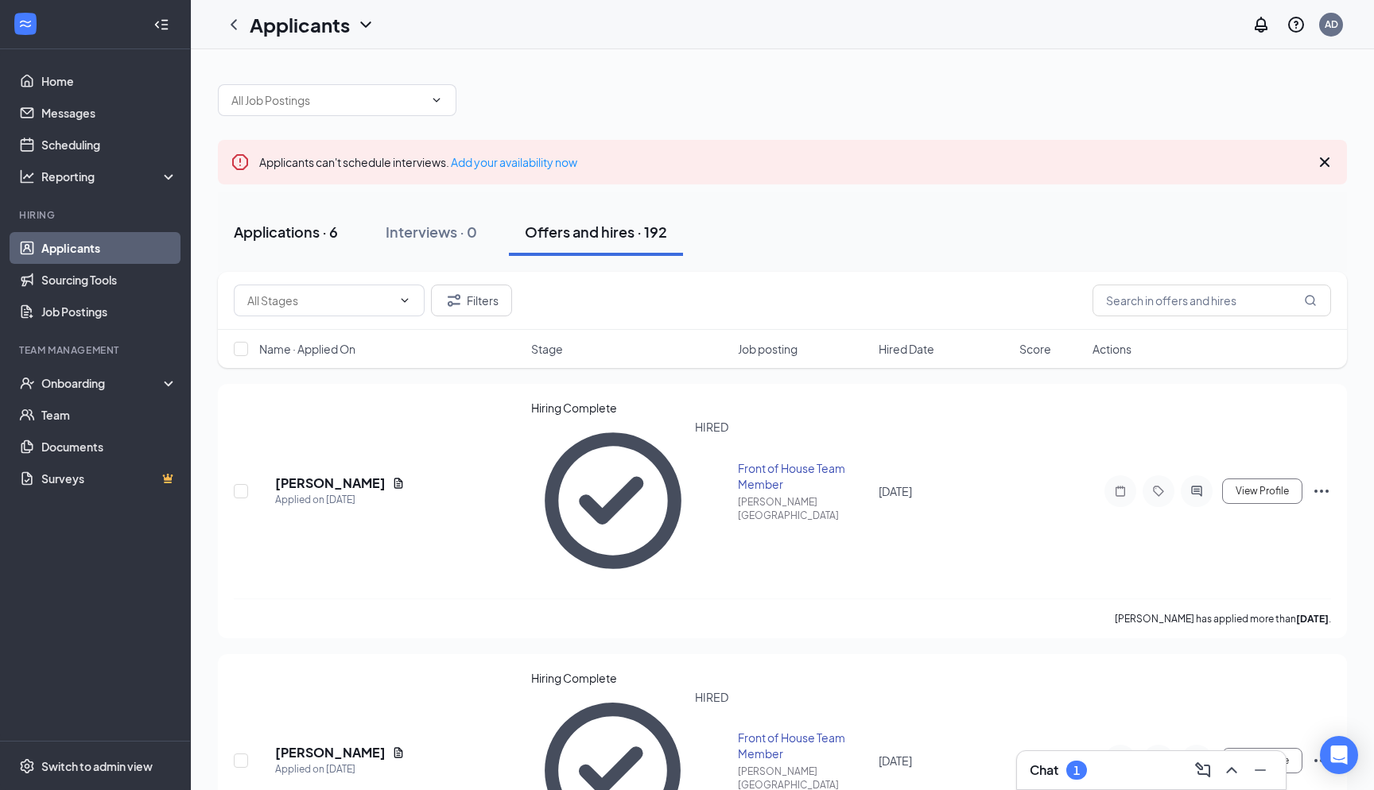
click at [312, 238] on div "Applications · 6" at bounding box center [286, 232] width 104 height 20
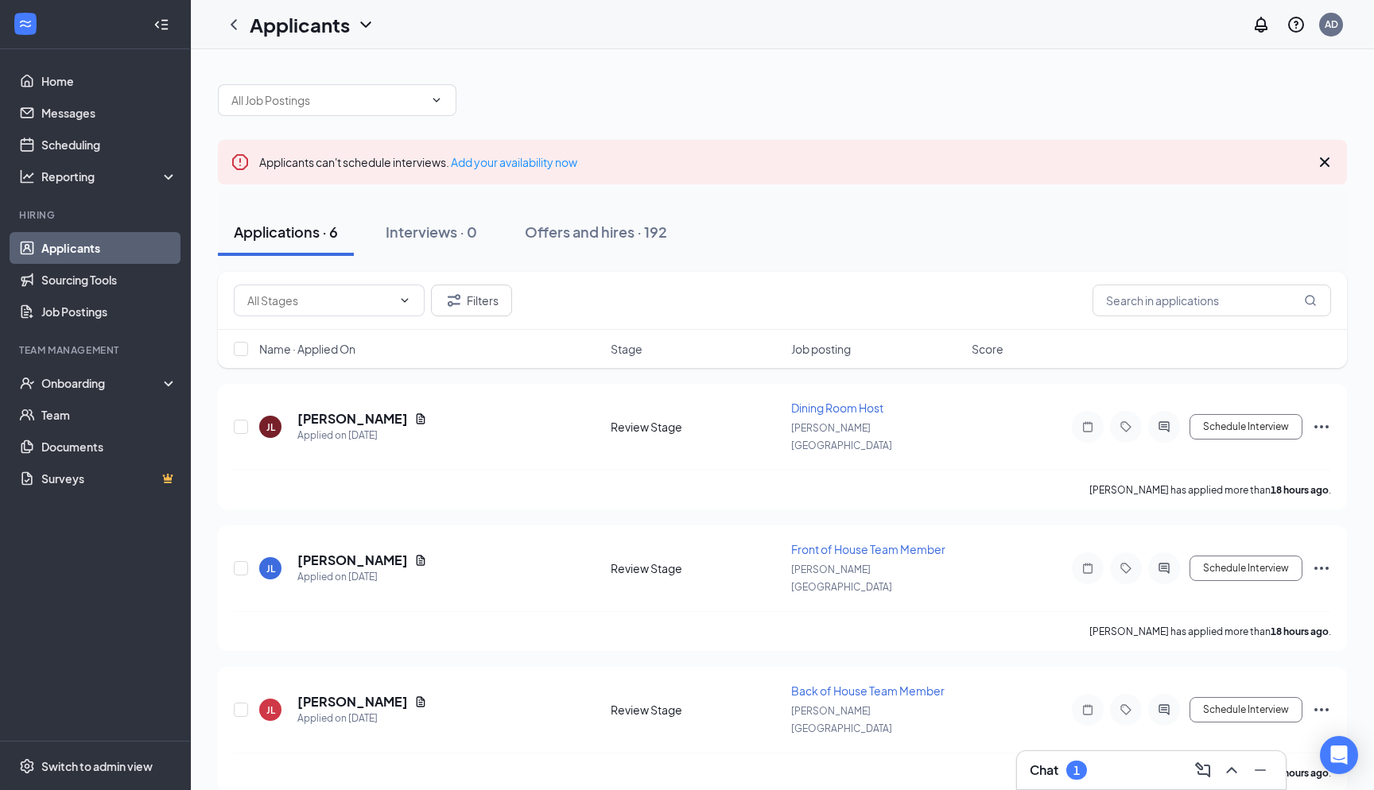
click at [1058, 777] on h3 "Chat" at bounding box center [1043, 770] width 29 height 17
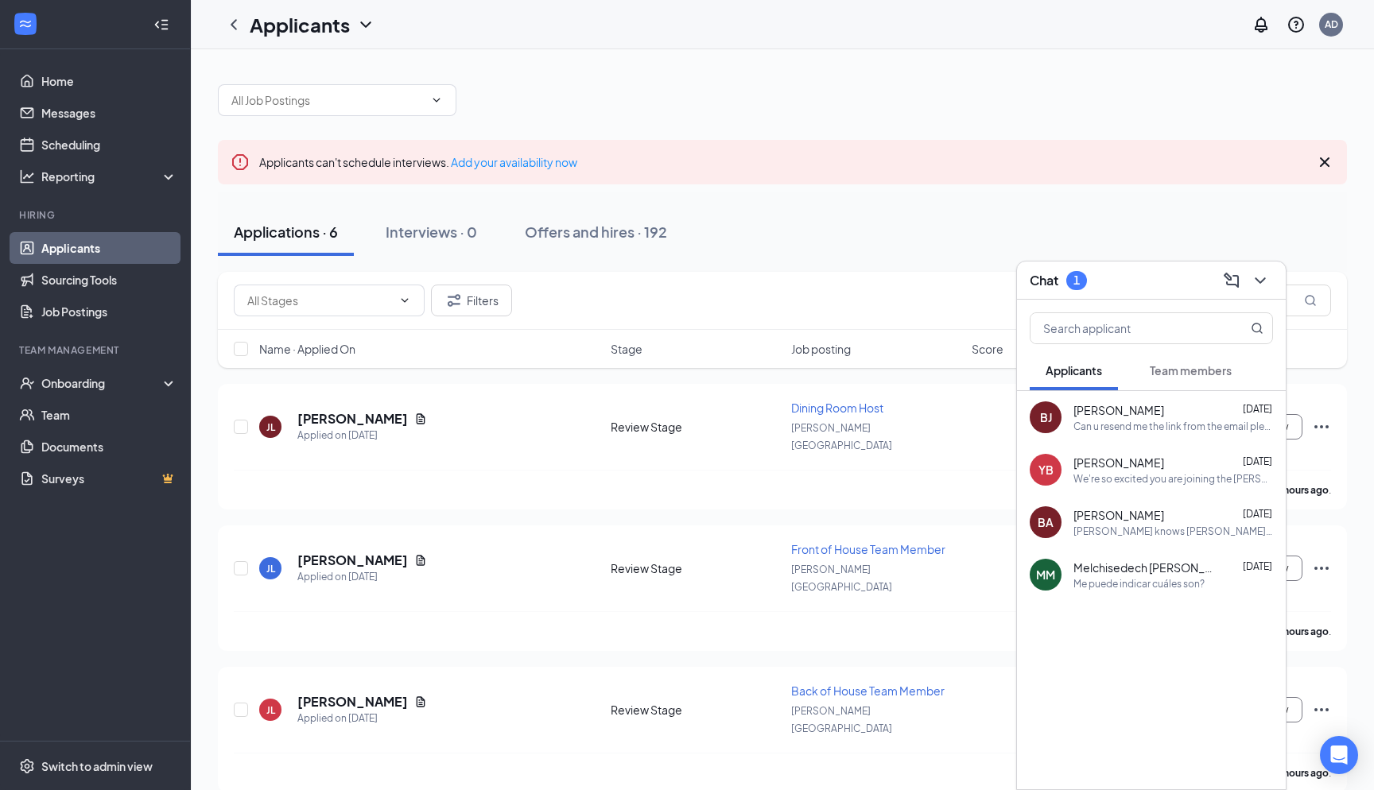
click at [1155, 374] on span "Team members" at bounding box center [1191, 370] width 82 height 14
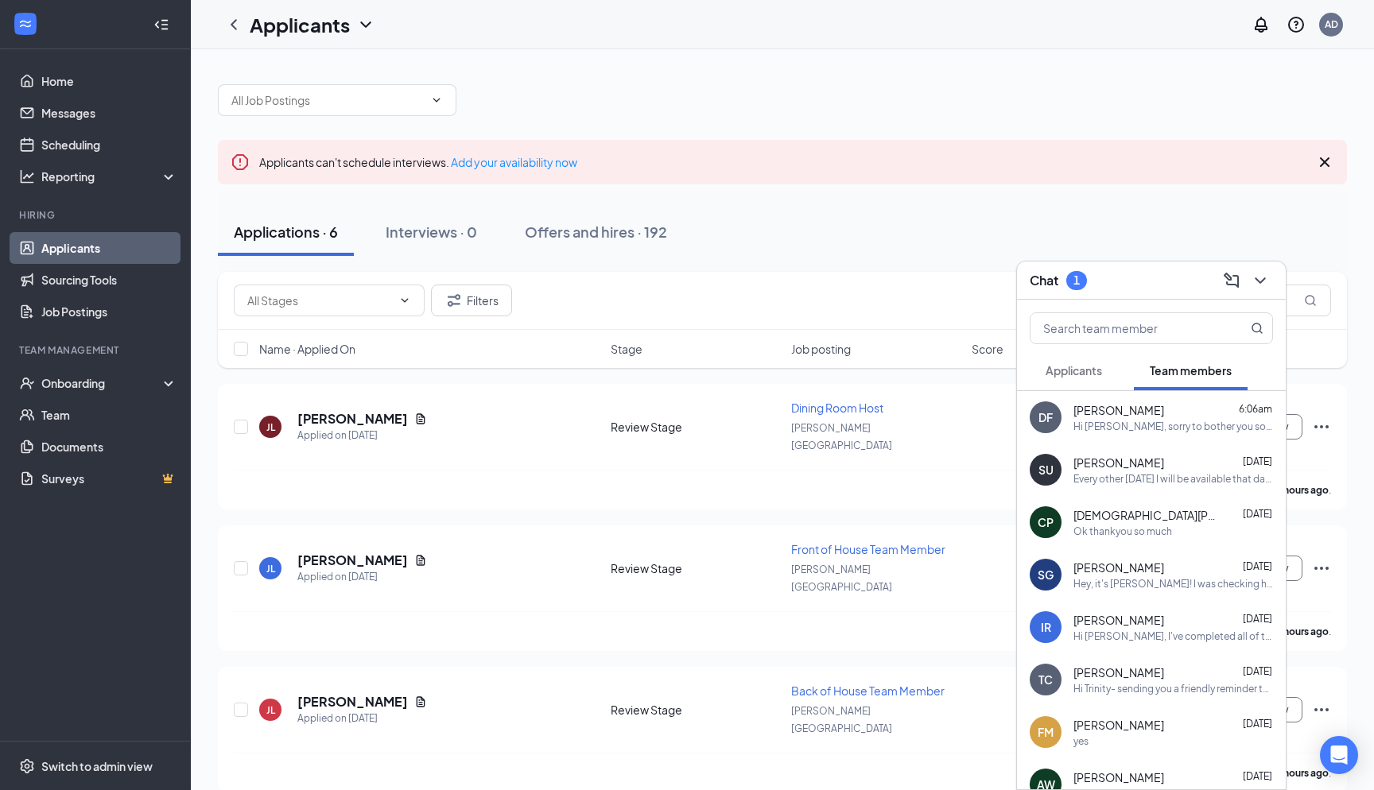
click at [1076, 372] on span "Applicants" at bounding box center [1073, 370] width 56 height 14
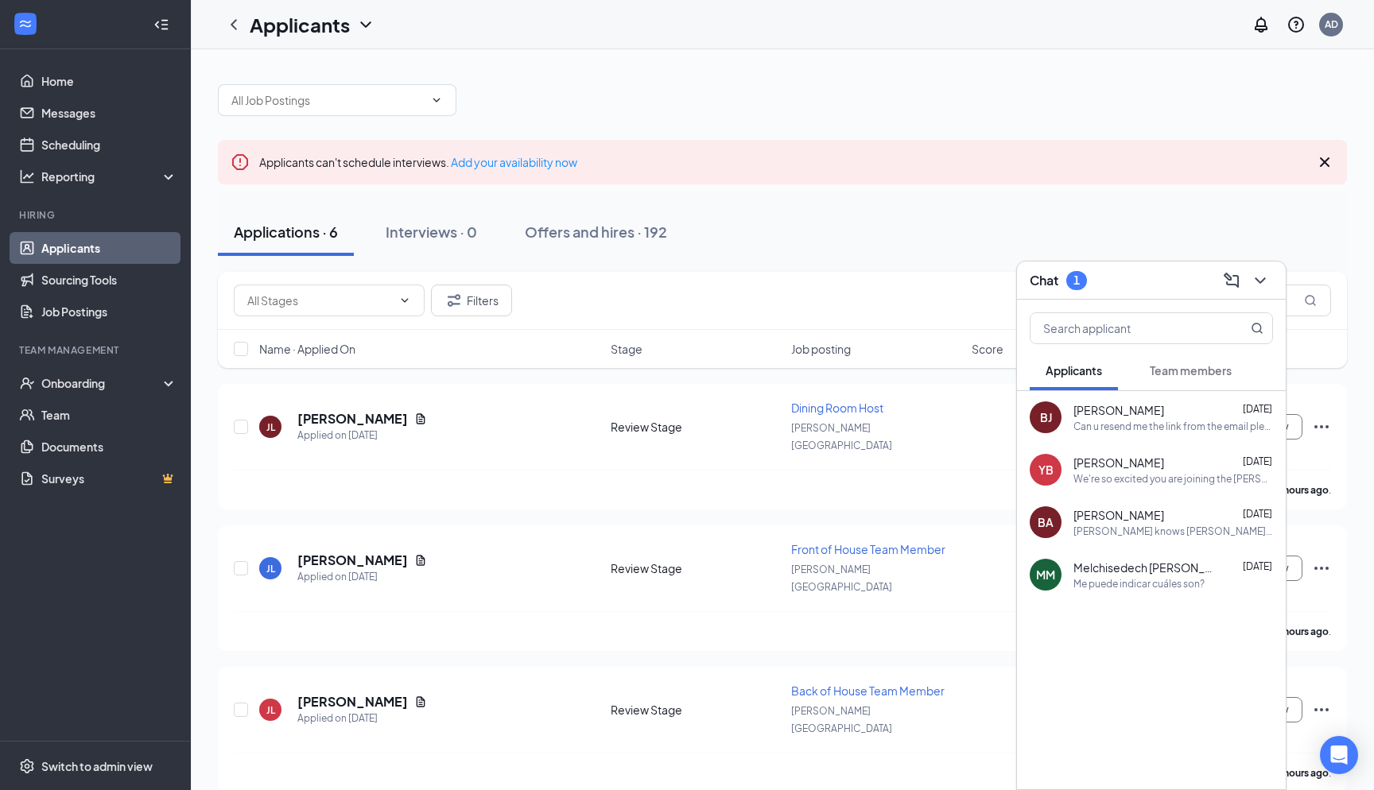
click at [1247, 278] on button at bounding box center [1259, 280] width 25 height 25
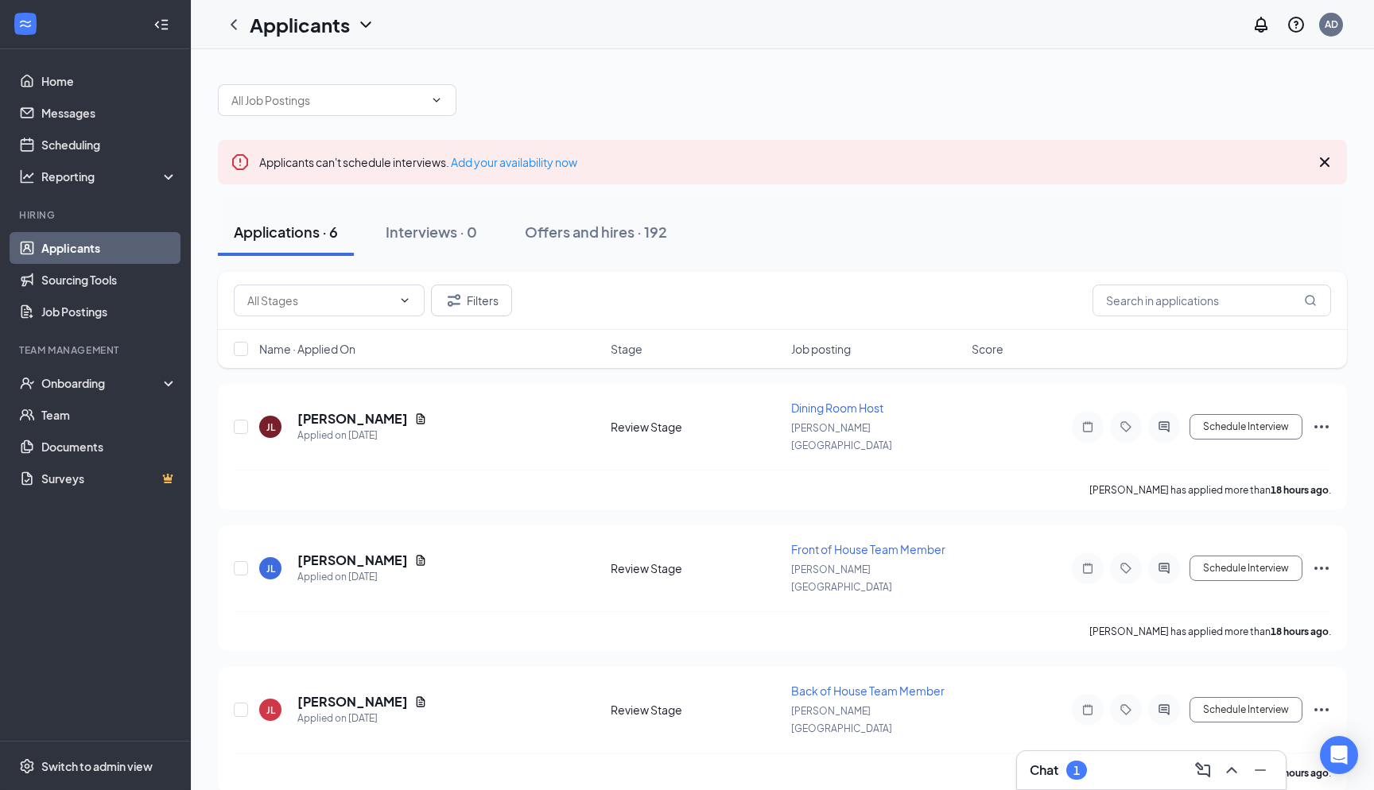
click at [1167, 772] on div "Chat 1" at bounding box center [1150, 770] width 243 height 25
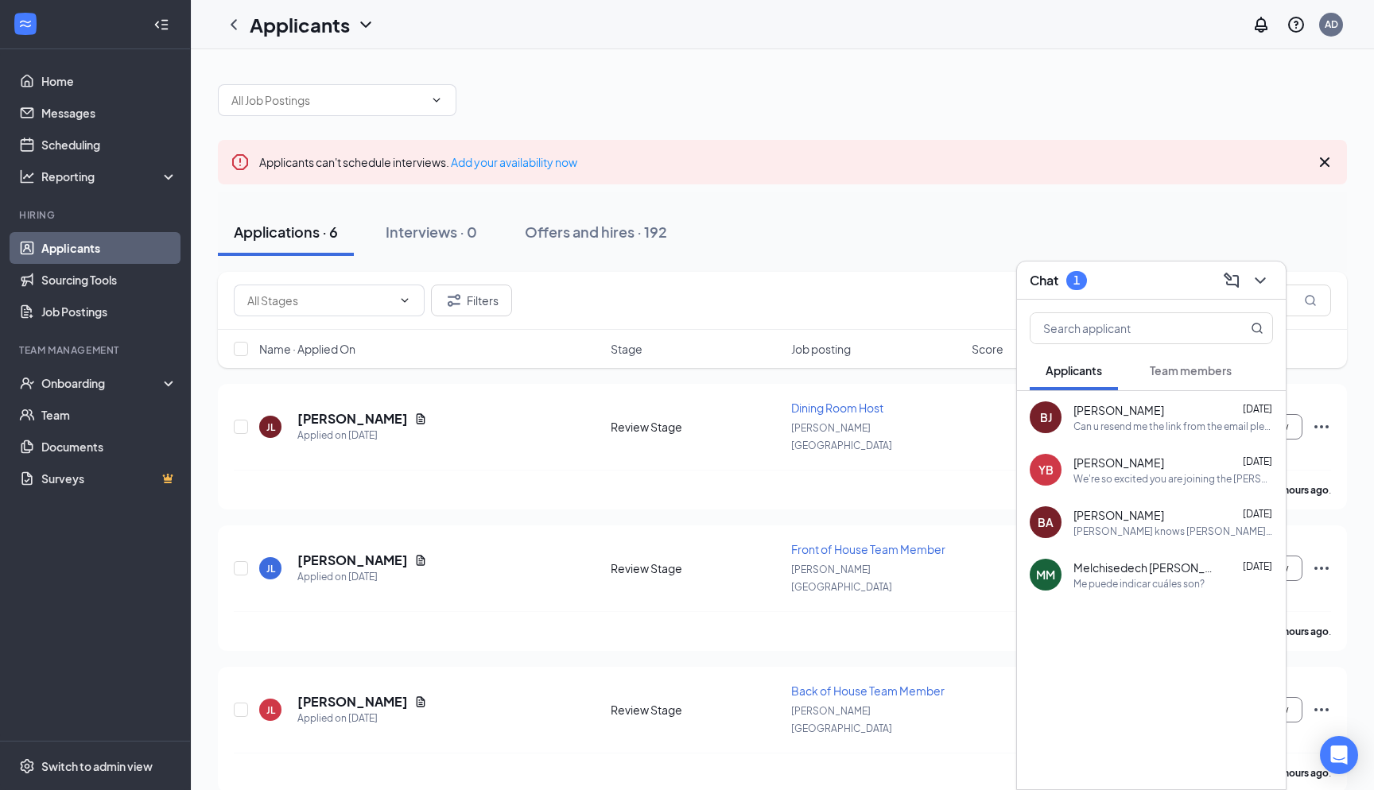
click at [1165, 372] on span "Team members" at bounding box center [1191, 370] width 82 height 14
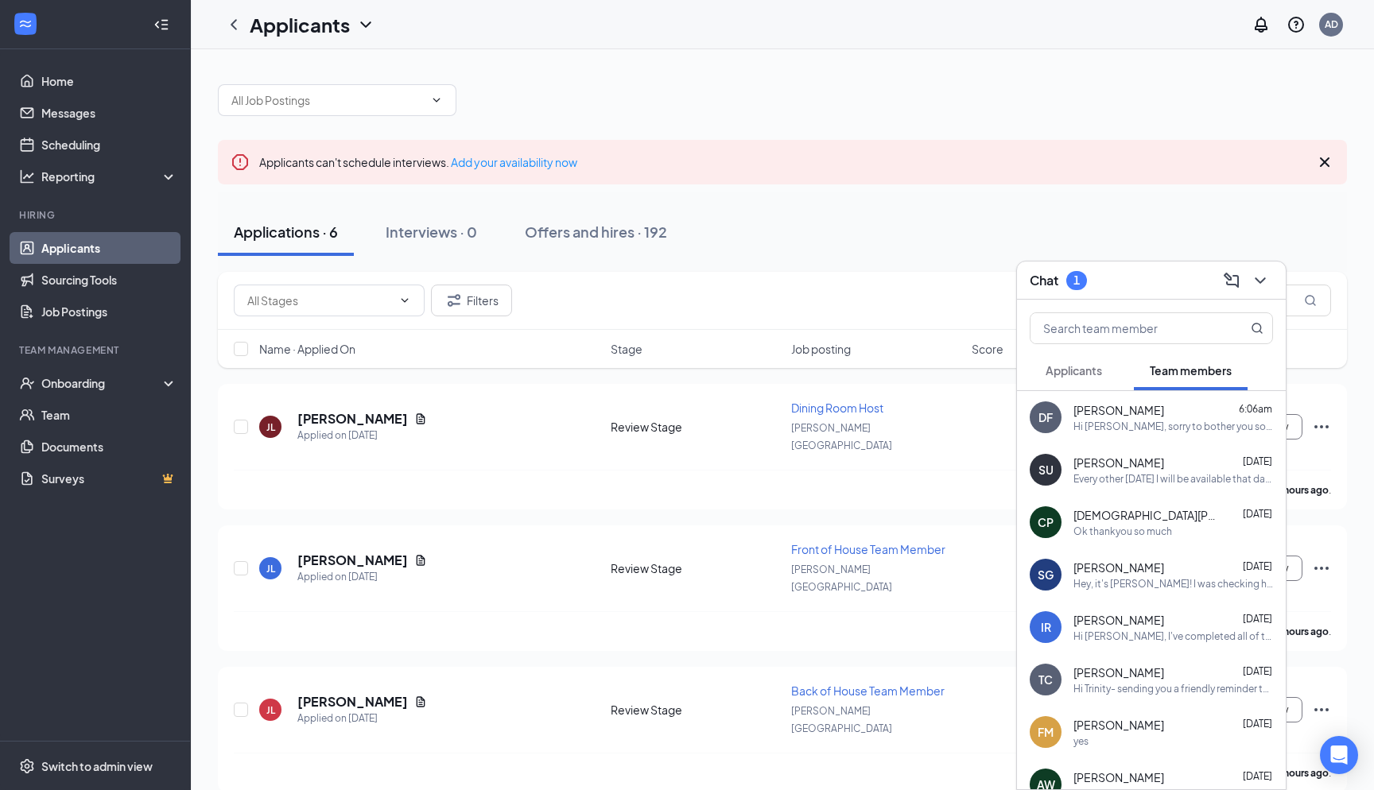
click at [1093, 380] on button "Applicants" at bounding box center [1073, 371] width 88 height 40
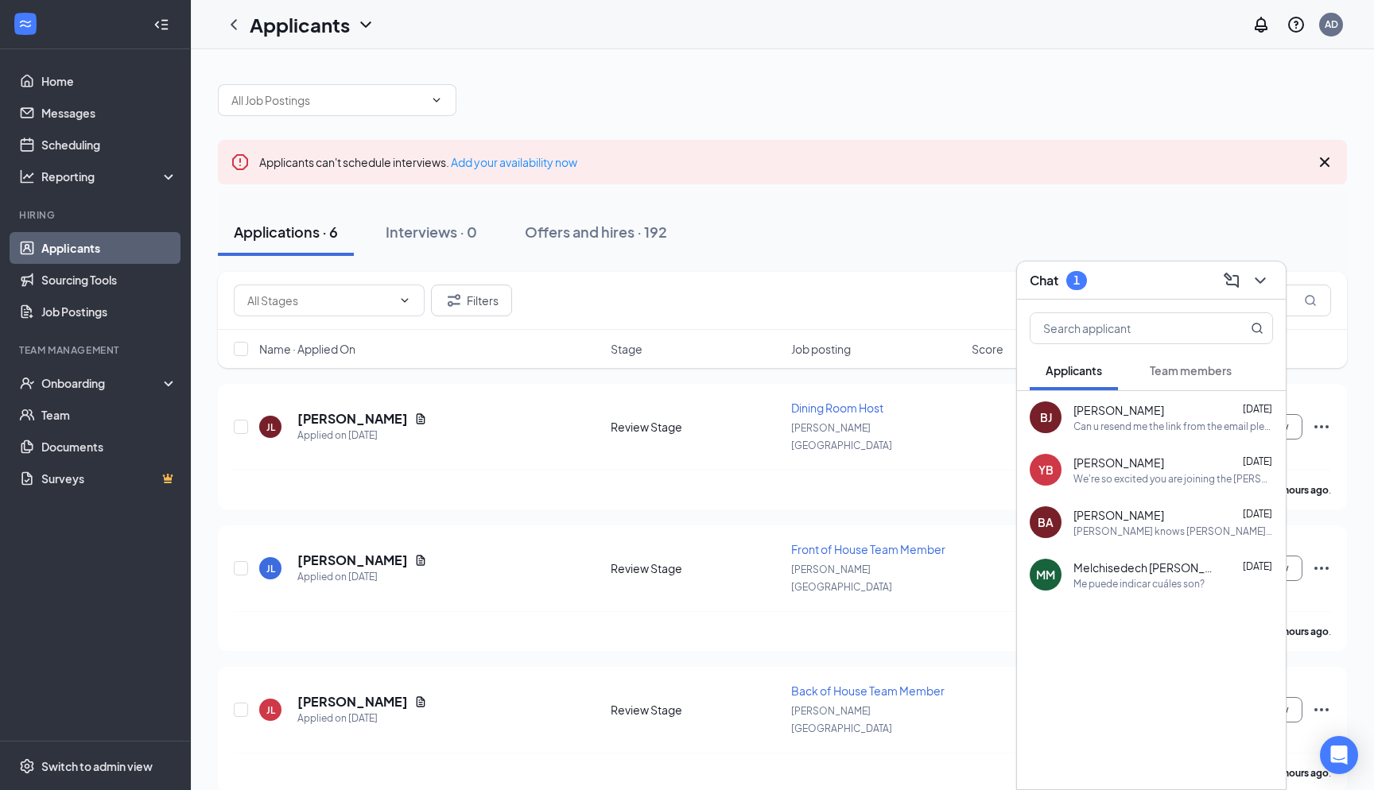
click at [1076, 553] on div "[PERSON_NAME] [PERSON_NAME] [DATE] Me puede indicar cuáles son?" at bounding box center [1151, 575] width 269 height 52
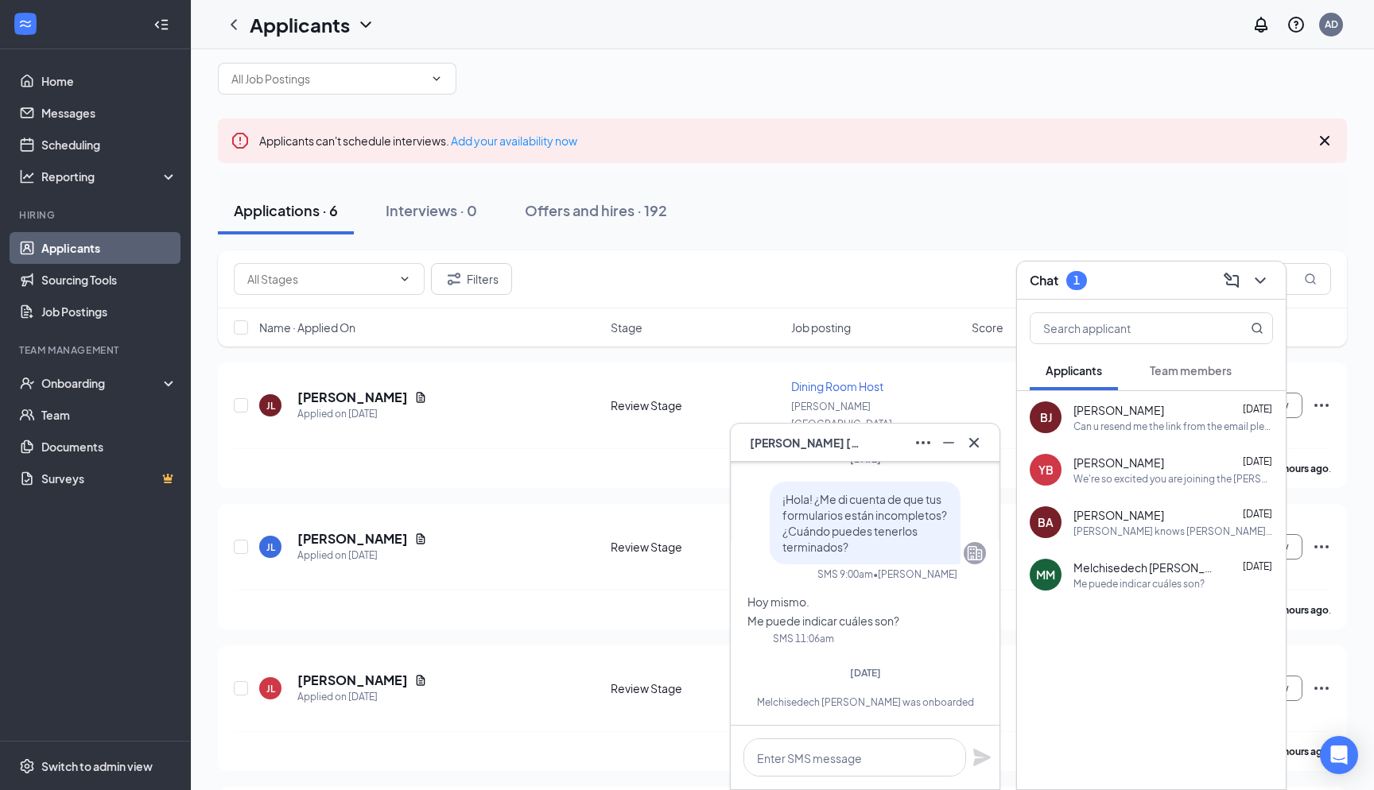
scroll to position [21, 0]
click at [979, 453] on button at bounding box center [973, 442] width 25 height 25
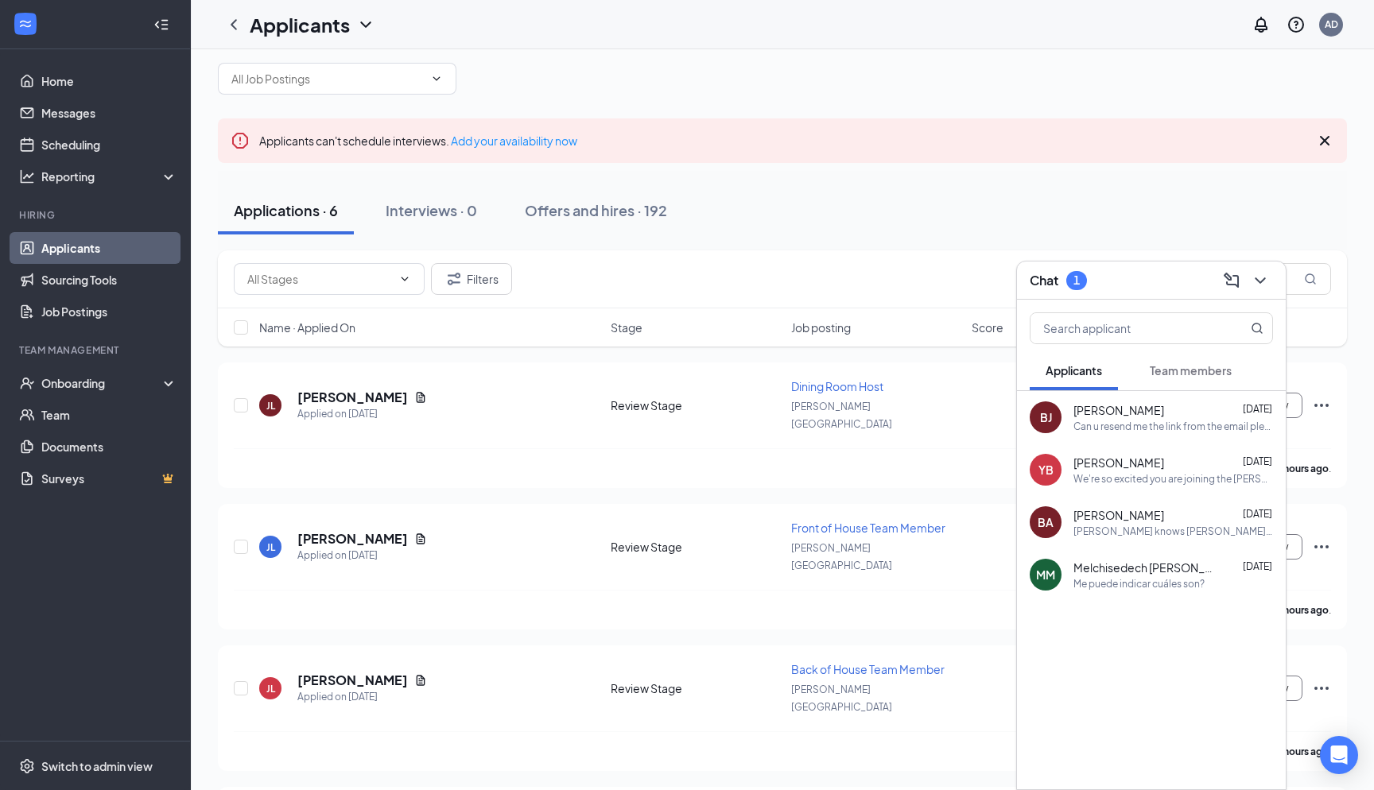
click at [1186, 381] on button "Team members" at bounding box center [1191, 371] width 114 height 40
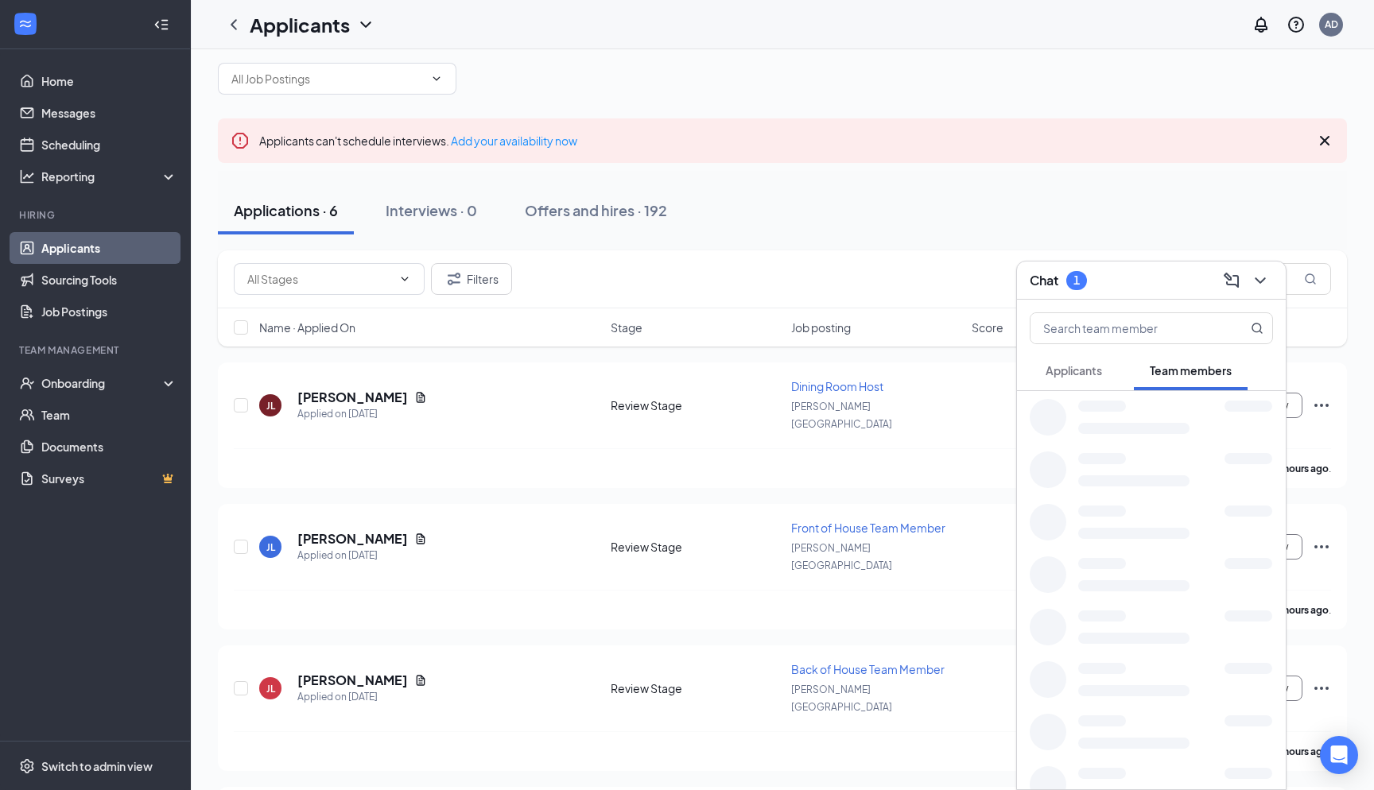
click at [1093, 378] on div "Applicants" at bounding box center [1073, 371] width 56 height 16
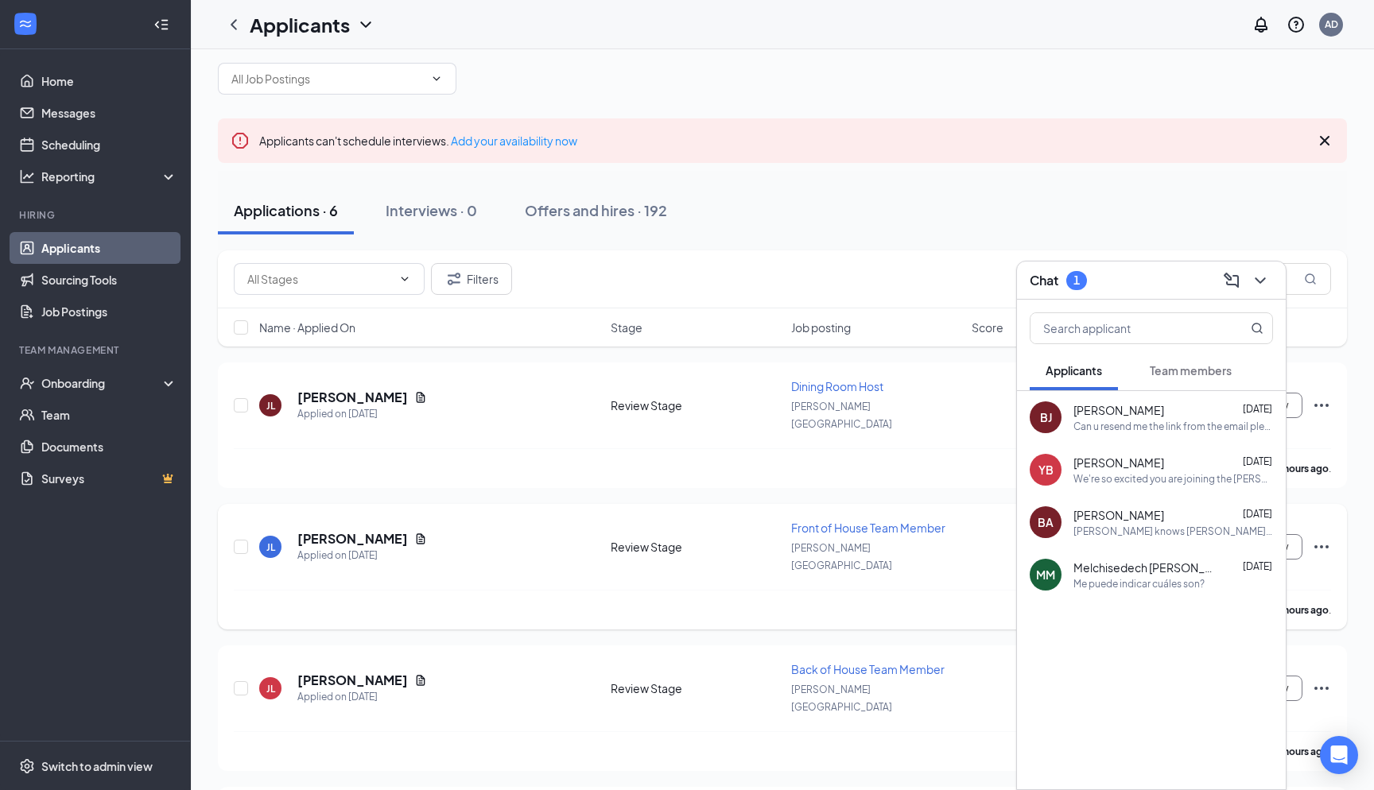
scroll to position [11, 0]
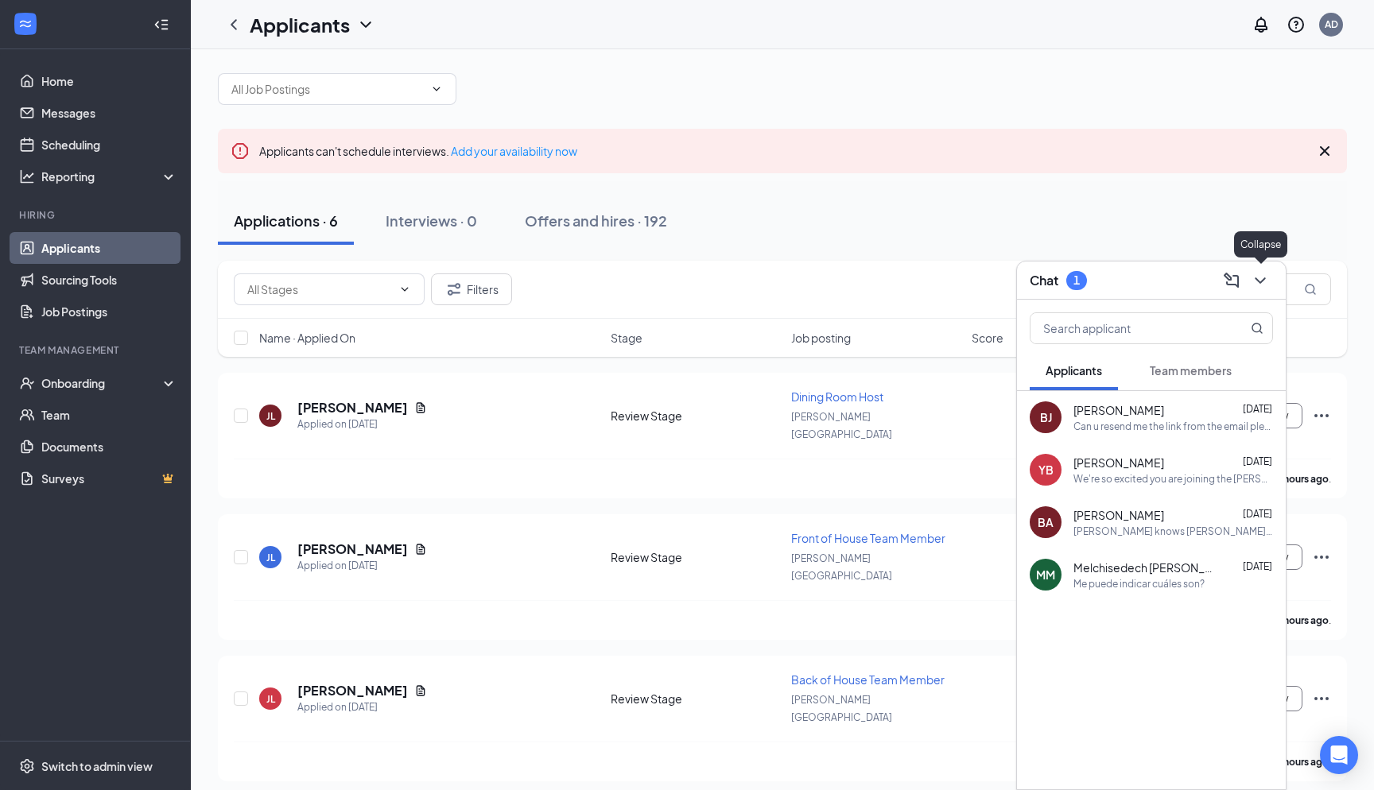
click at [1247, 289] on div at bounding box center [1258, 280] width 29 height 25
click at [1260, 287] on icon "ChevronDown" at bounding box center [1259, 280] width 19 height 19
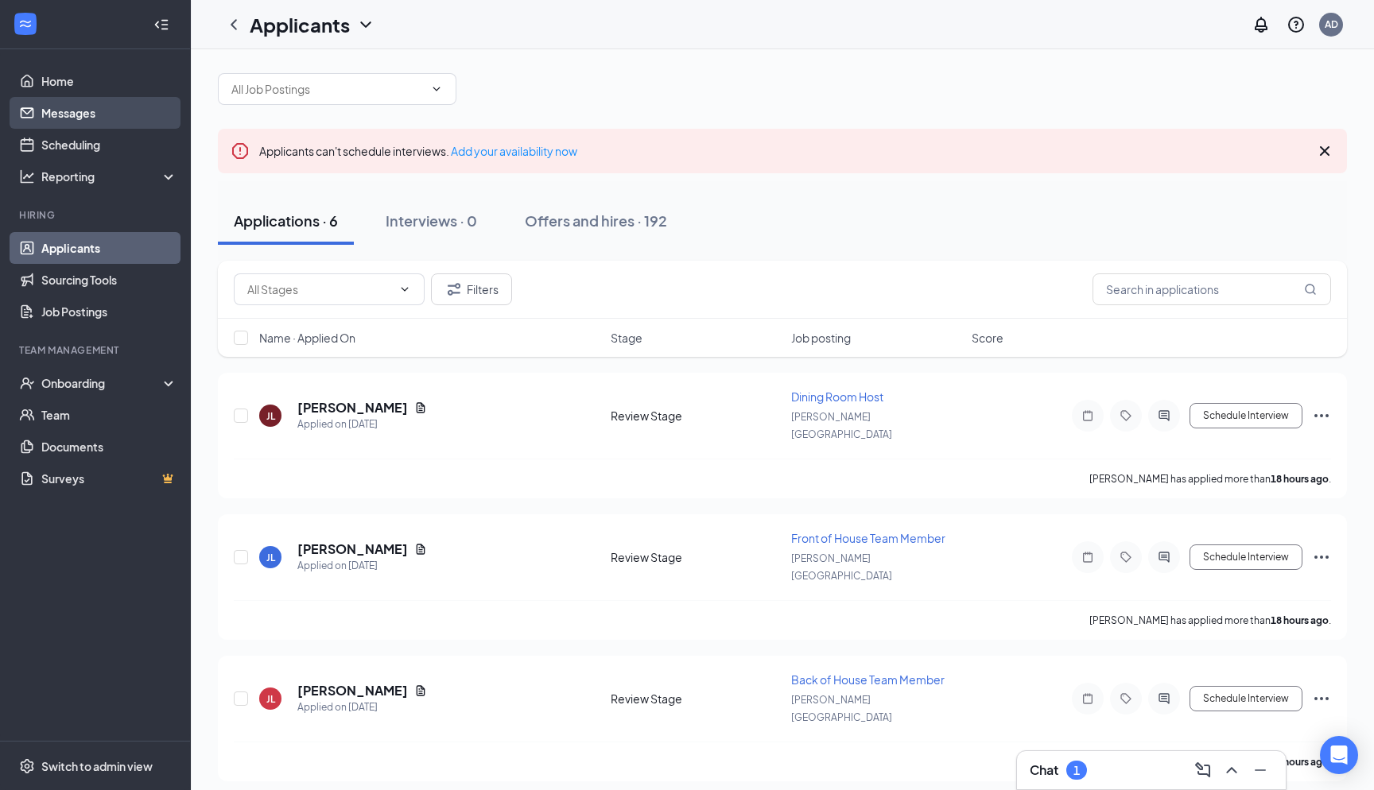
click at [147, 100] on link "Messages" at bounding box center [109, 113] width 136 height 32
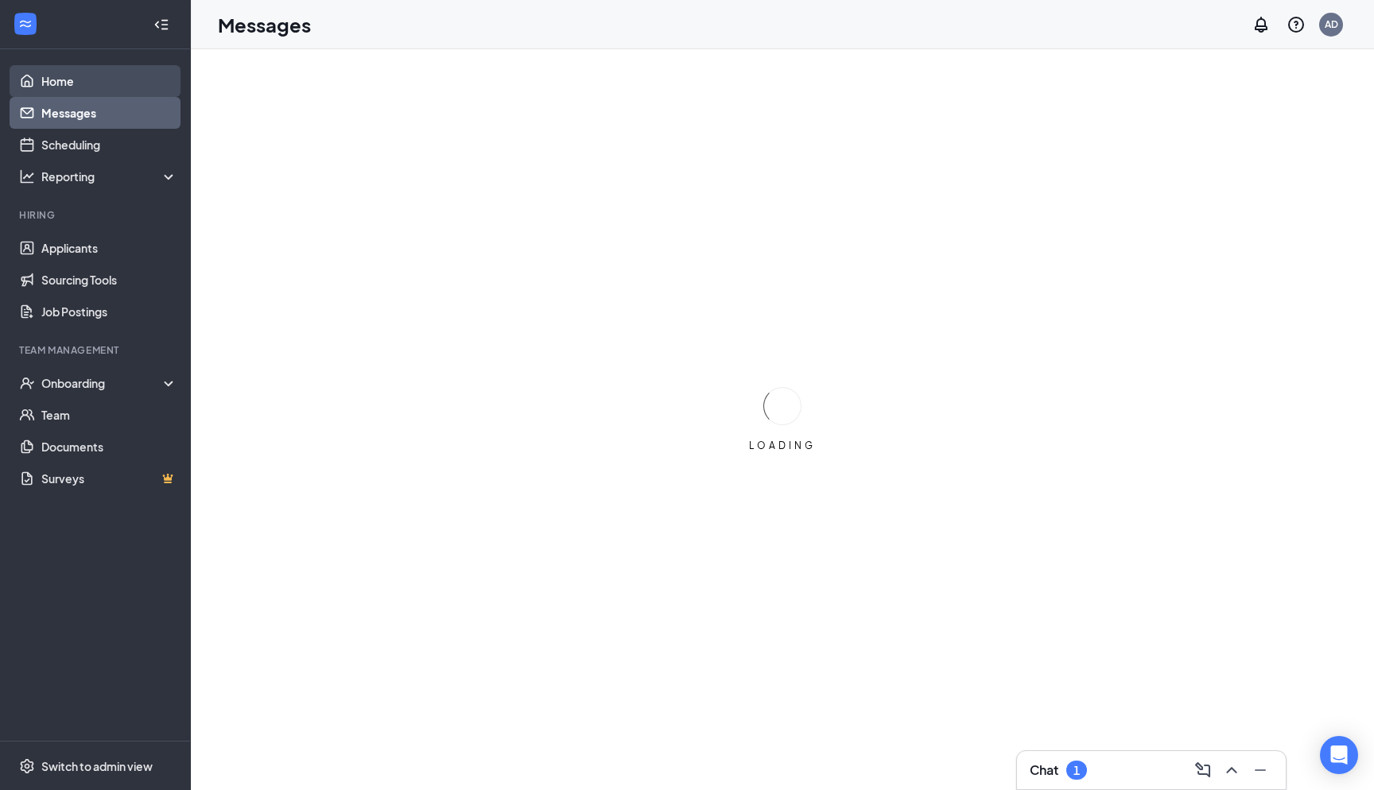
click at [135, 85] on link "Home" at bounding box center [109, 81] width 136 height 32
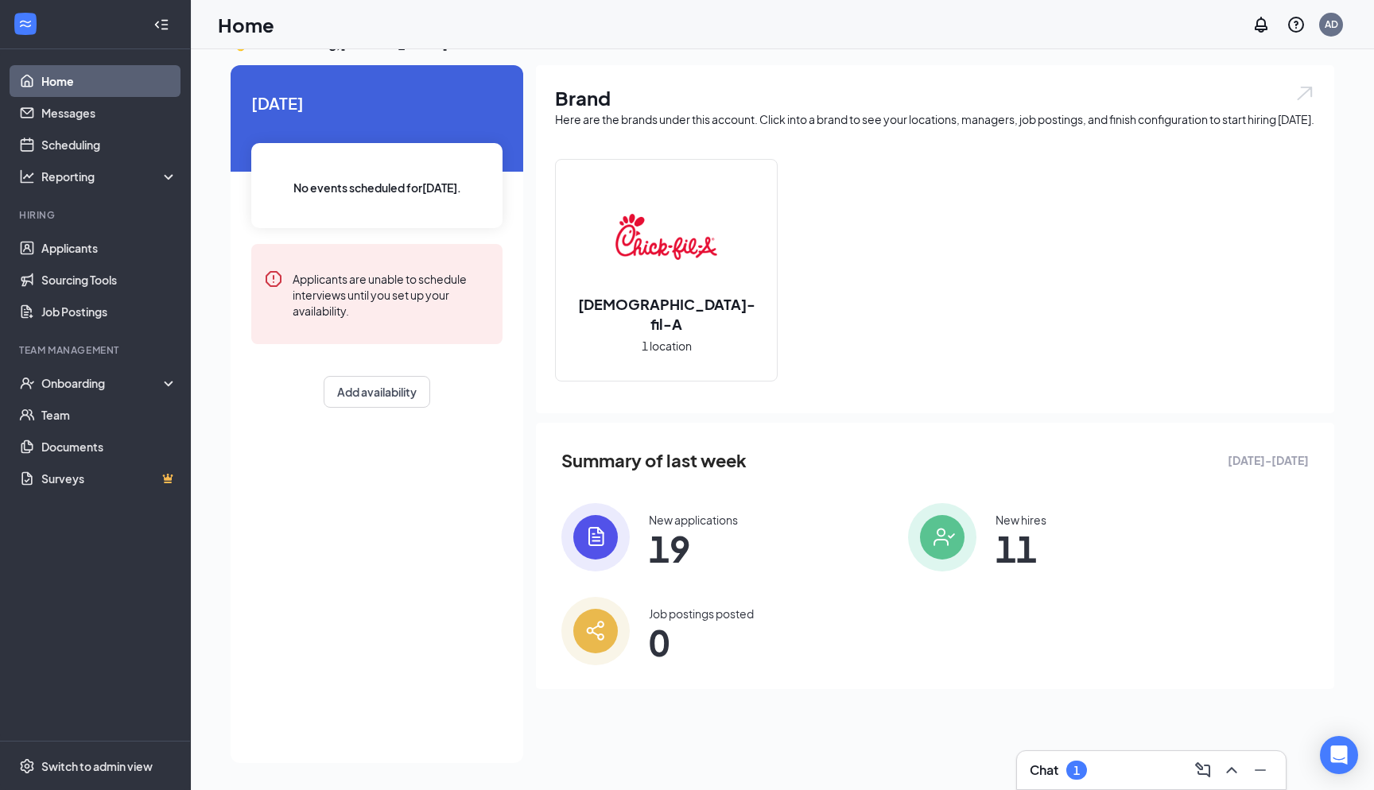
scroll to position [33, 0]
click at [1041, 766] on h3 "Chat" at bounding box center [1043, 770] width 29 height 17
